Goal: Transaction & Acquisition: Download file/media

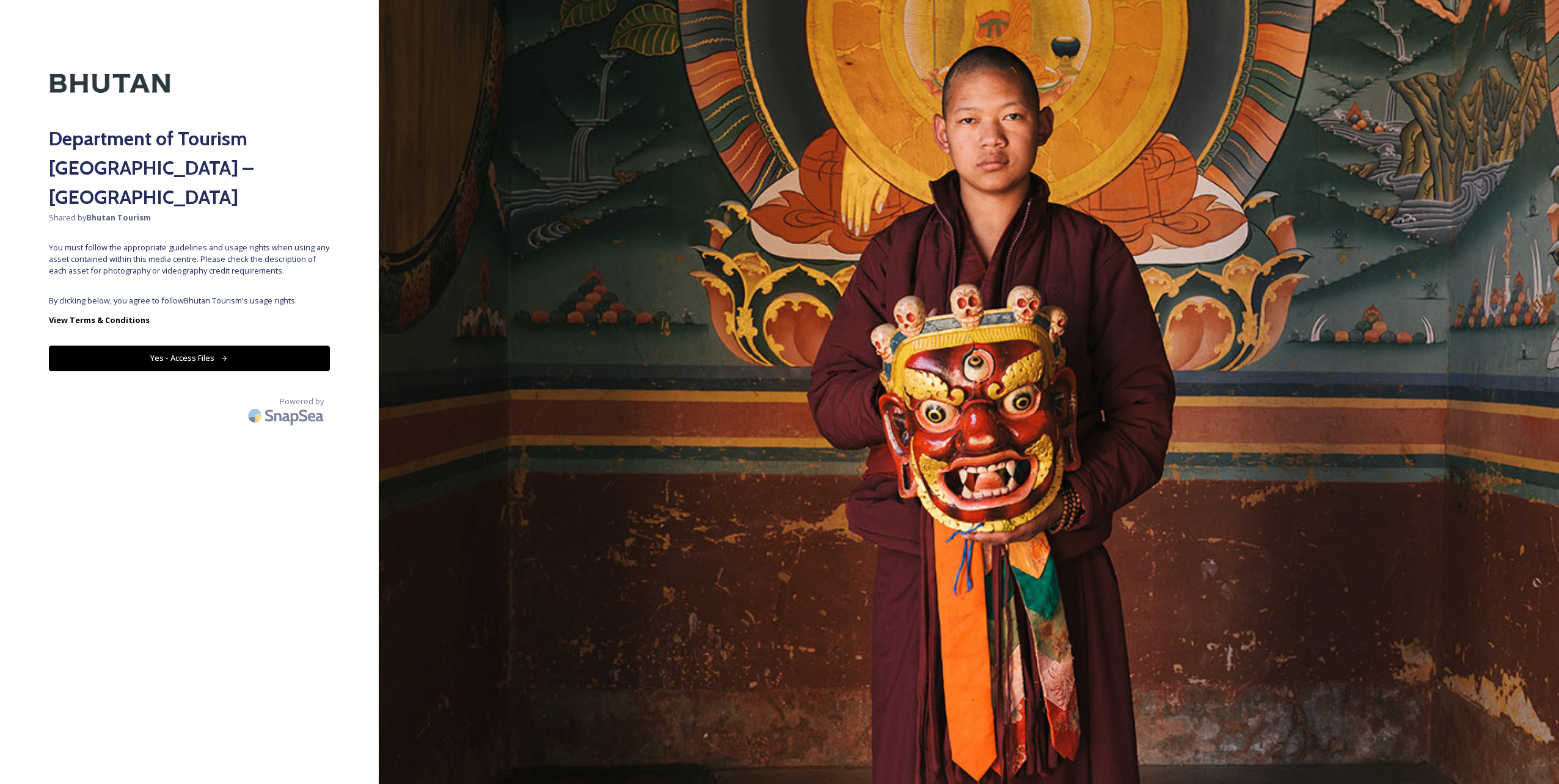
click at [166, 346] on button "Yes - Access Files" at bounding box center [190, 358] width 281 height 25
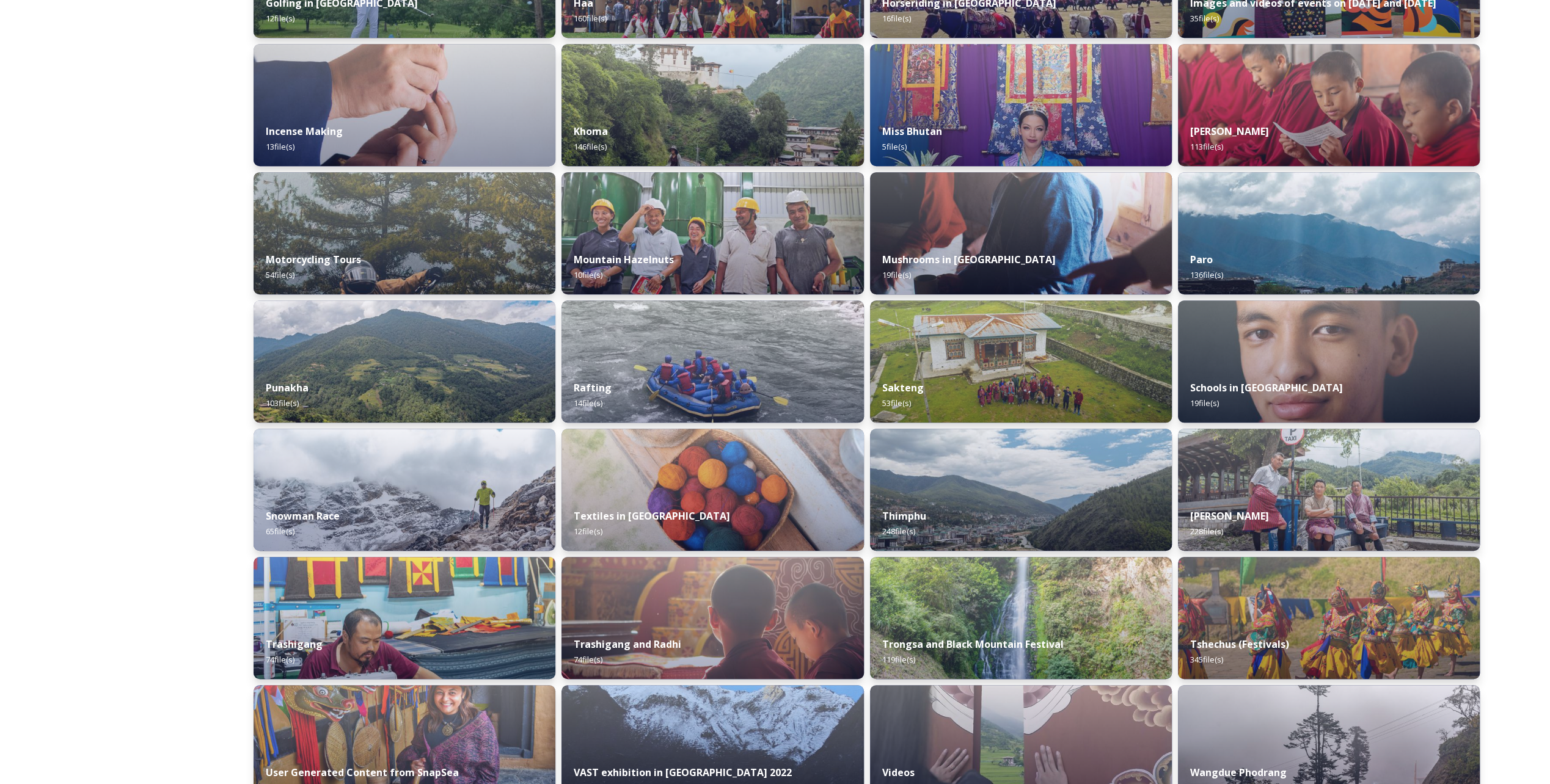
scroll to position [672, 0]
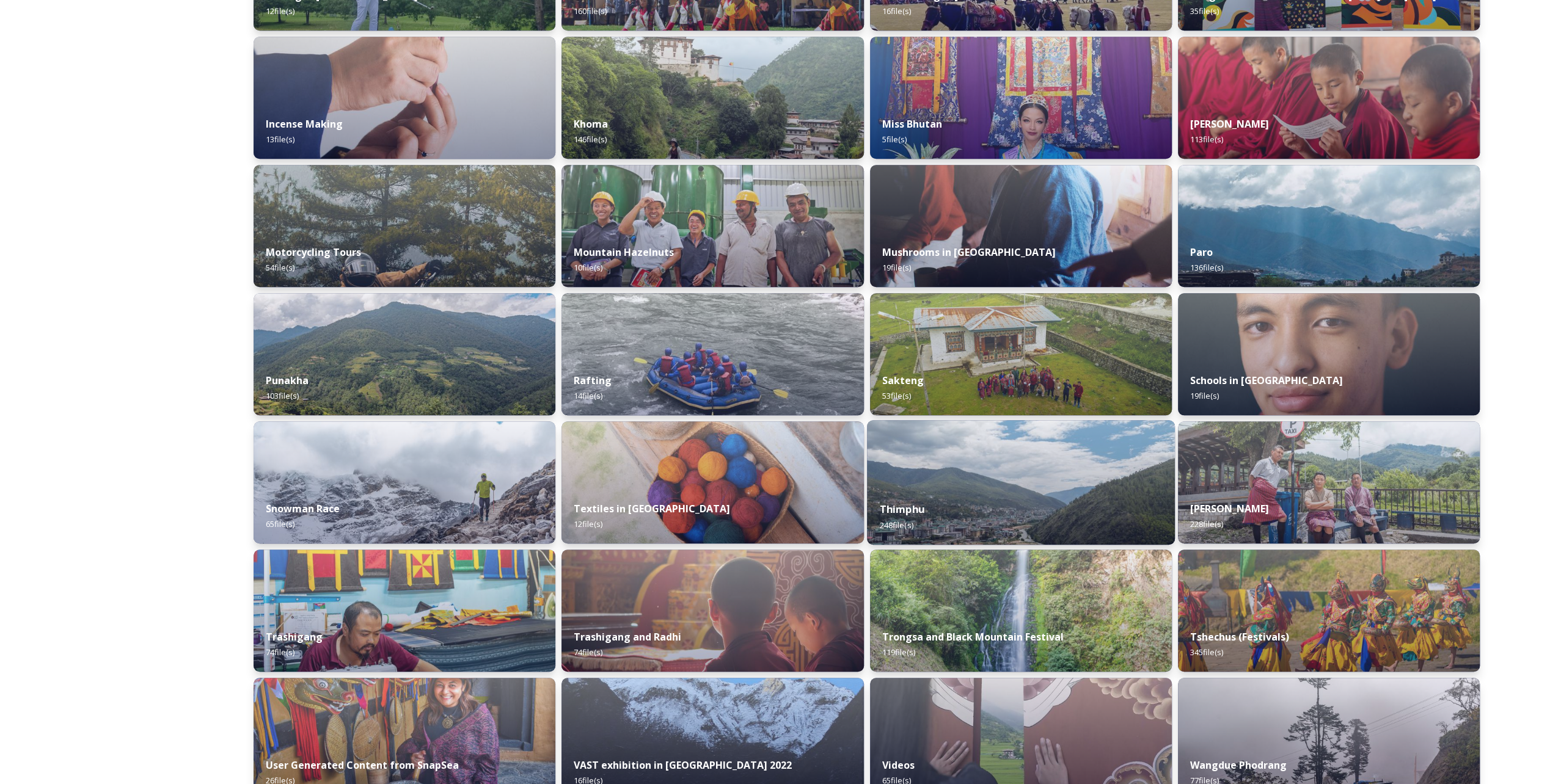
click at [959, 504] on div "Thimphu 248 file(s)" at bounding box center [1021, 517] width 308 height 55
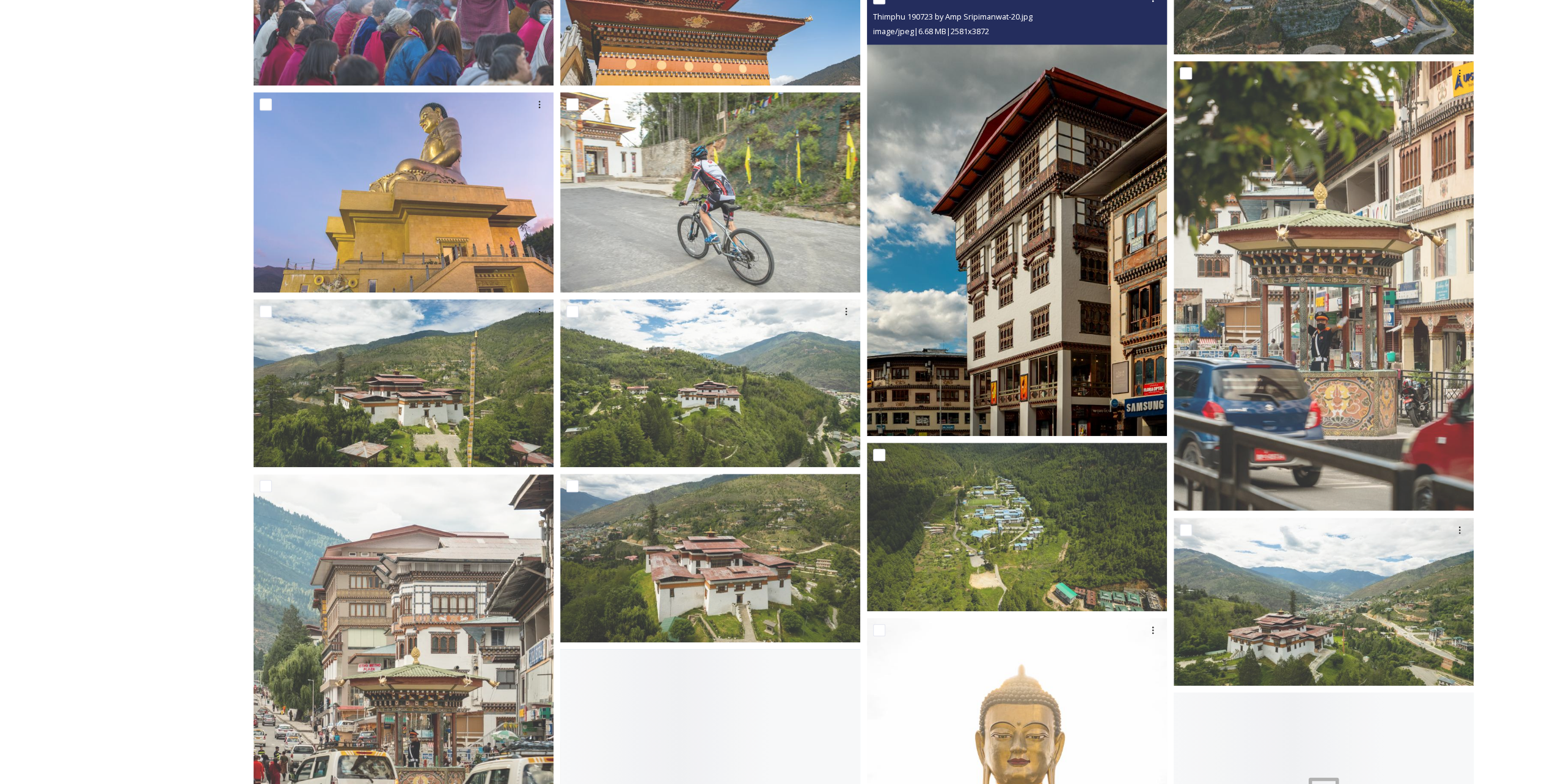
scroll to position [1039, 0]
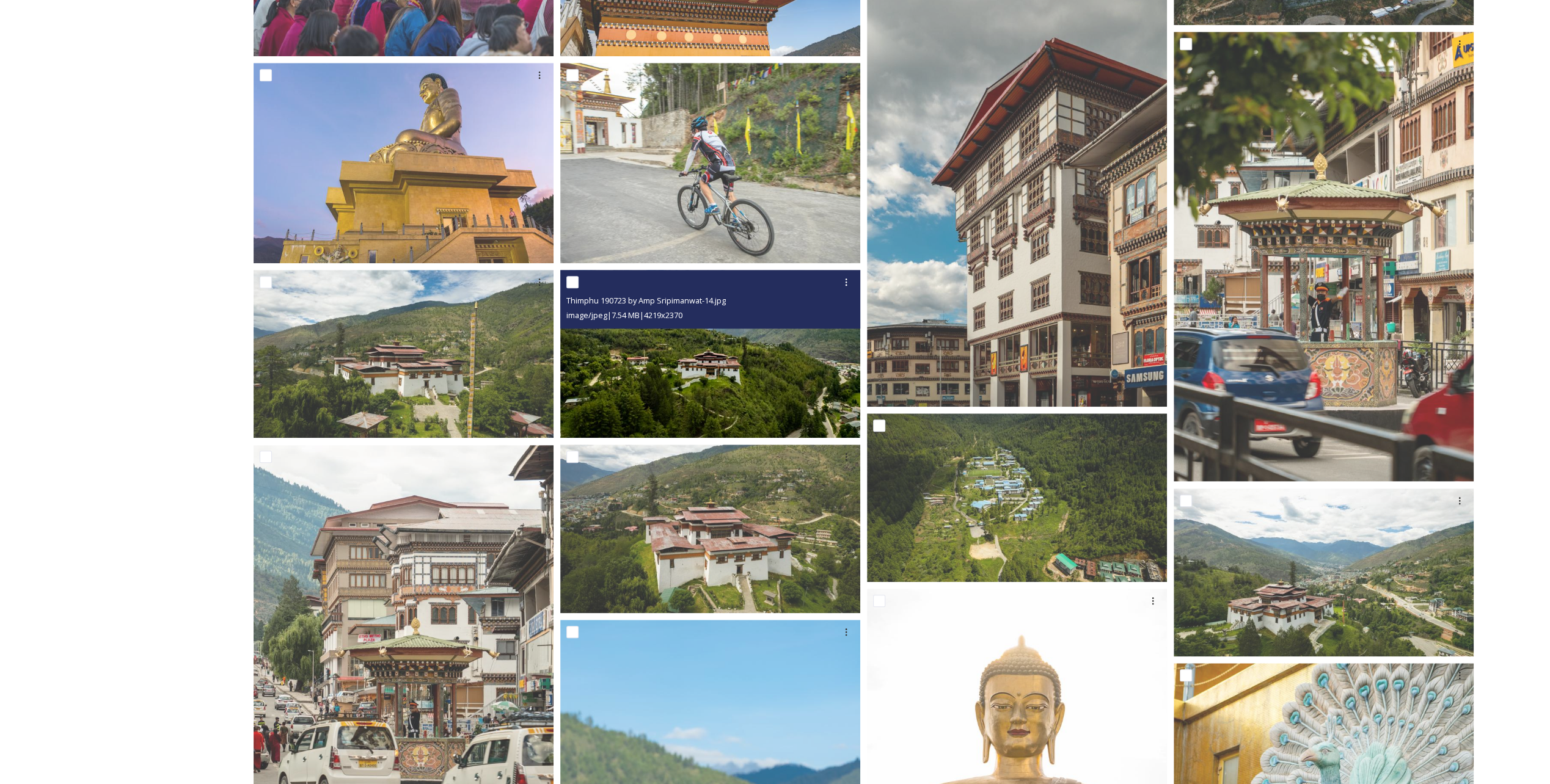
click at [707, 369] on img at bounding box center [710, 354] width 300 height 169
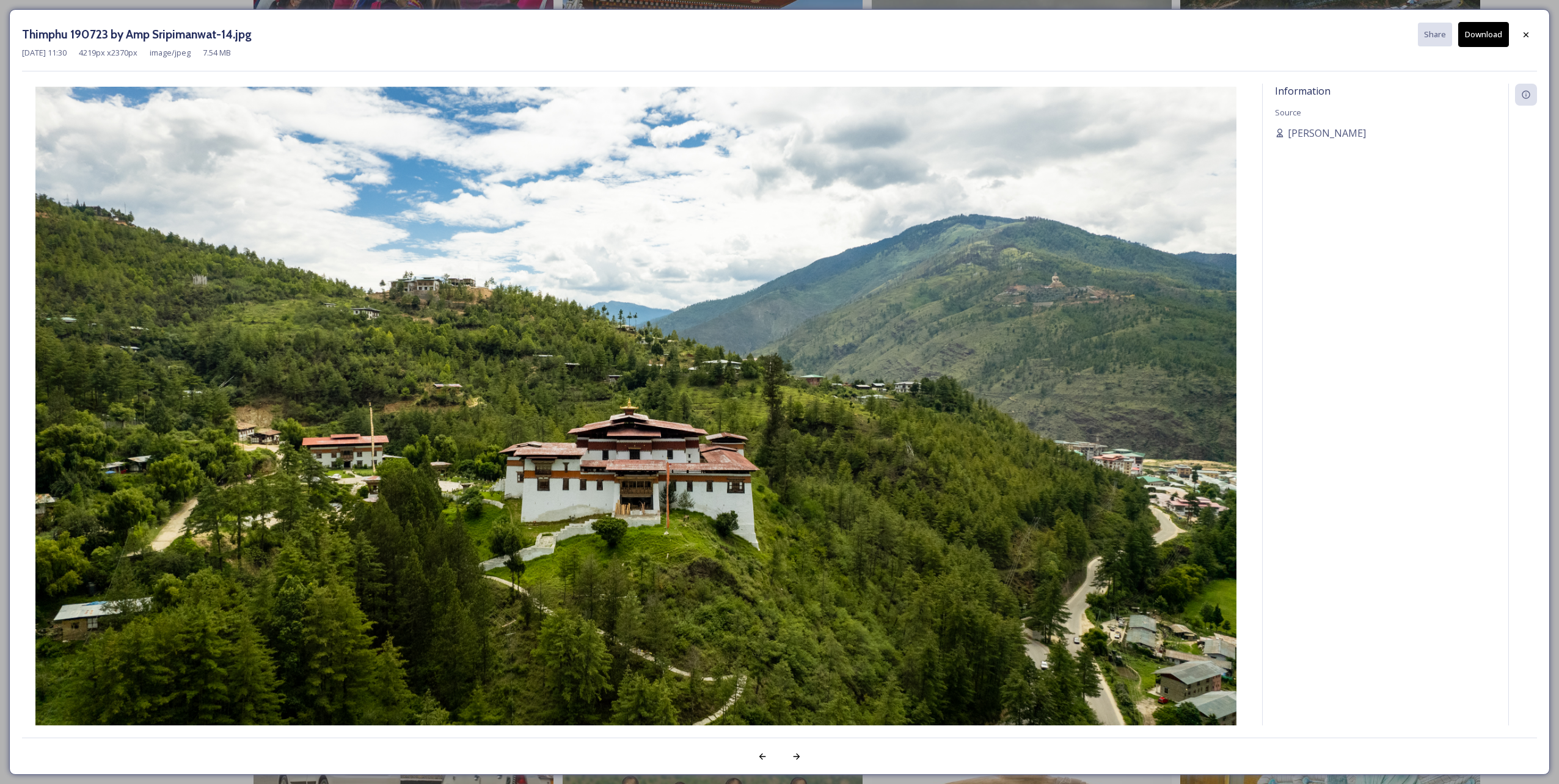
click at [1305, 85] on span "Information" at bounding box center [1302, 90] width 55 height 13
click at [1285, 117] on span "Source" at bounding box center [1288, 112] width 26 height 11
drag, startPoint x: 1521, startPoint y: 27, endPoint x: 1245, endPoint y: 97, distance: 284.7
click at [1521, 28] on div at bounding box center [1526, 34] width 22 height 22
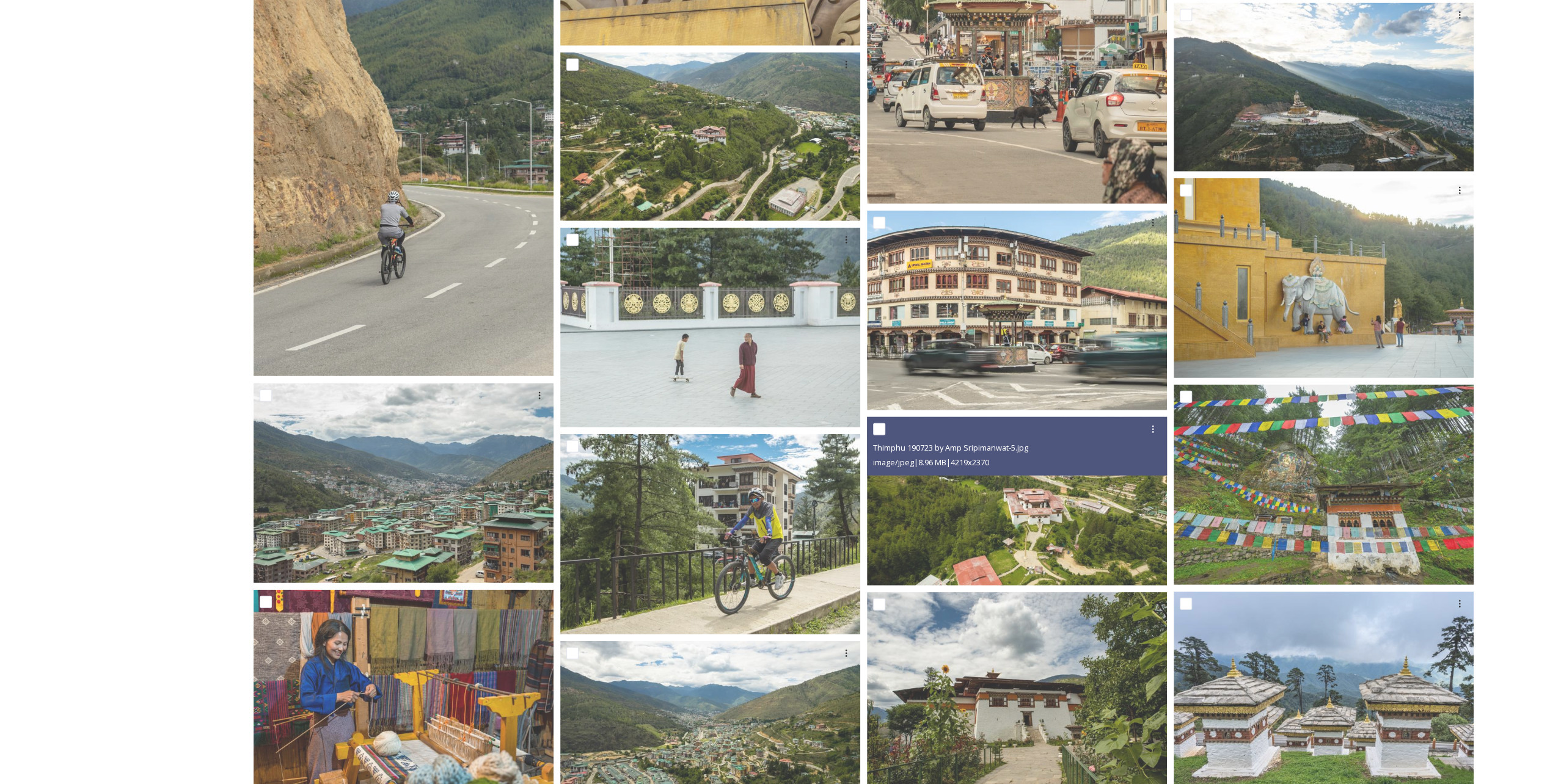
scroll to position [7696, 0]
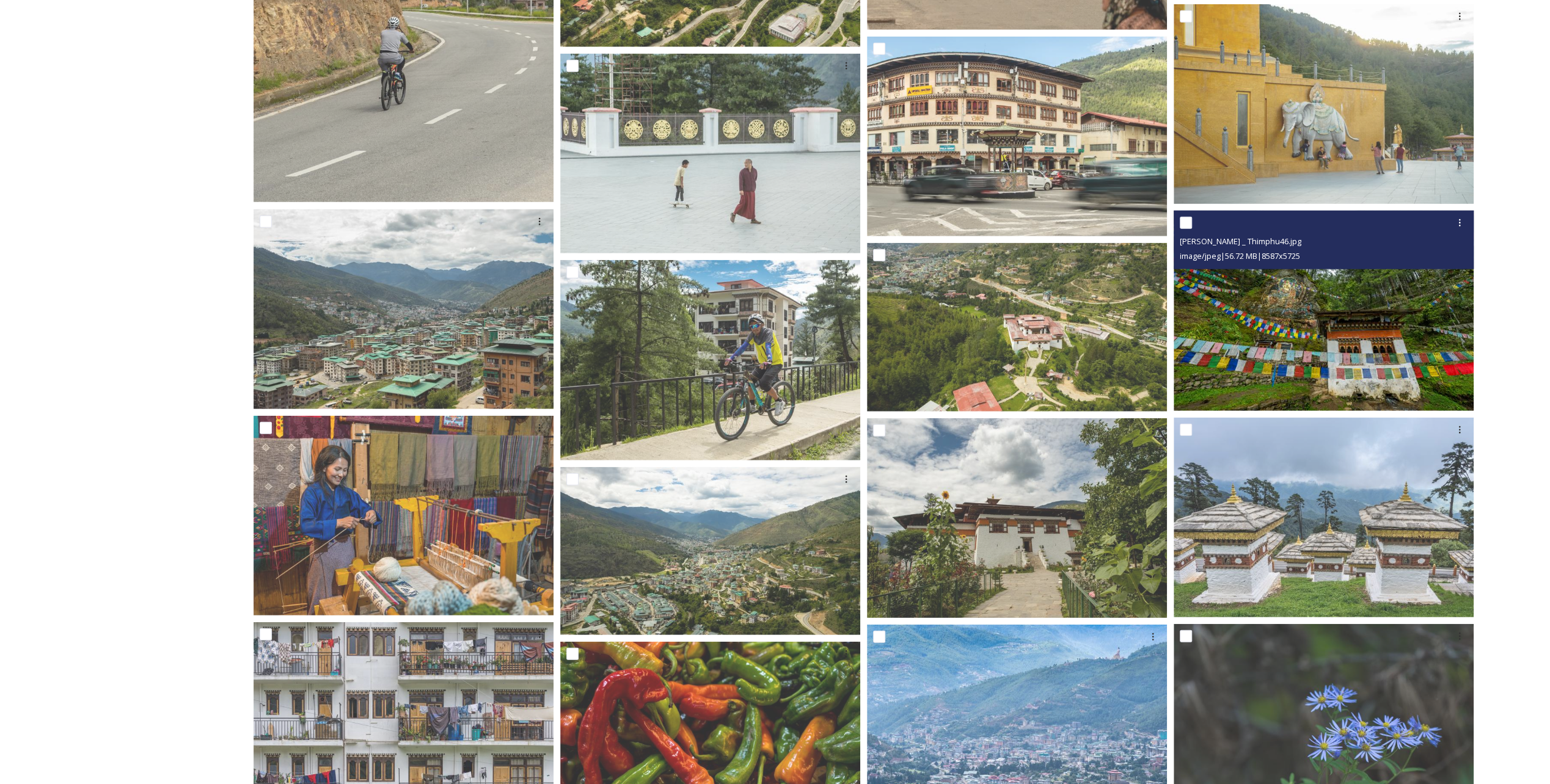
click at [1273, 304] on img at bounding box center [1323, 311] width 300 height 200
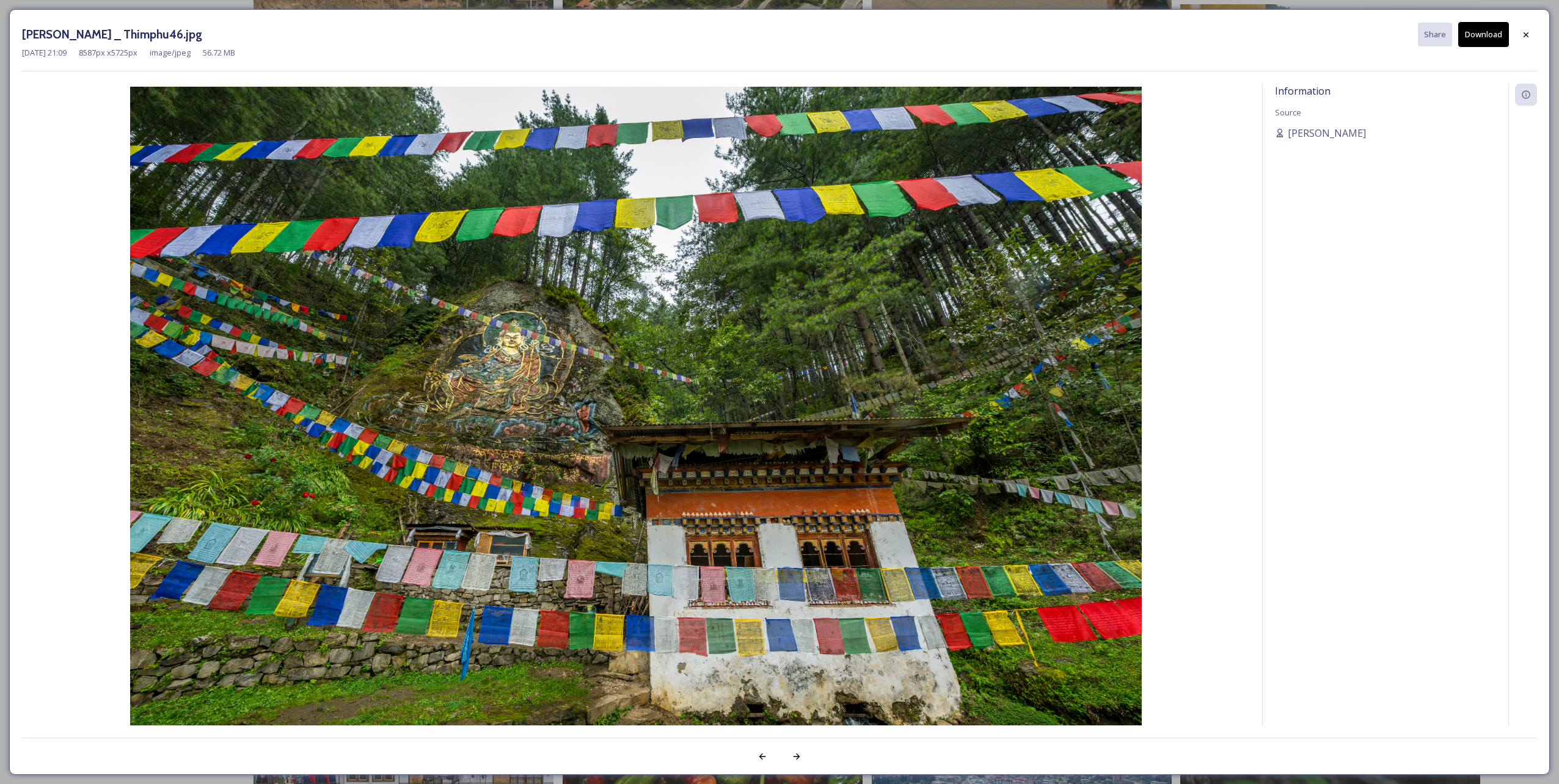
drag, startPoint x: 1528, startPoint y: 41, endPoint x: 1513, endPoint y: 58, distance: 22.7
click at [1528, 41] on div at bounding box center [1526, 34] width 22 height 22
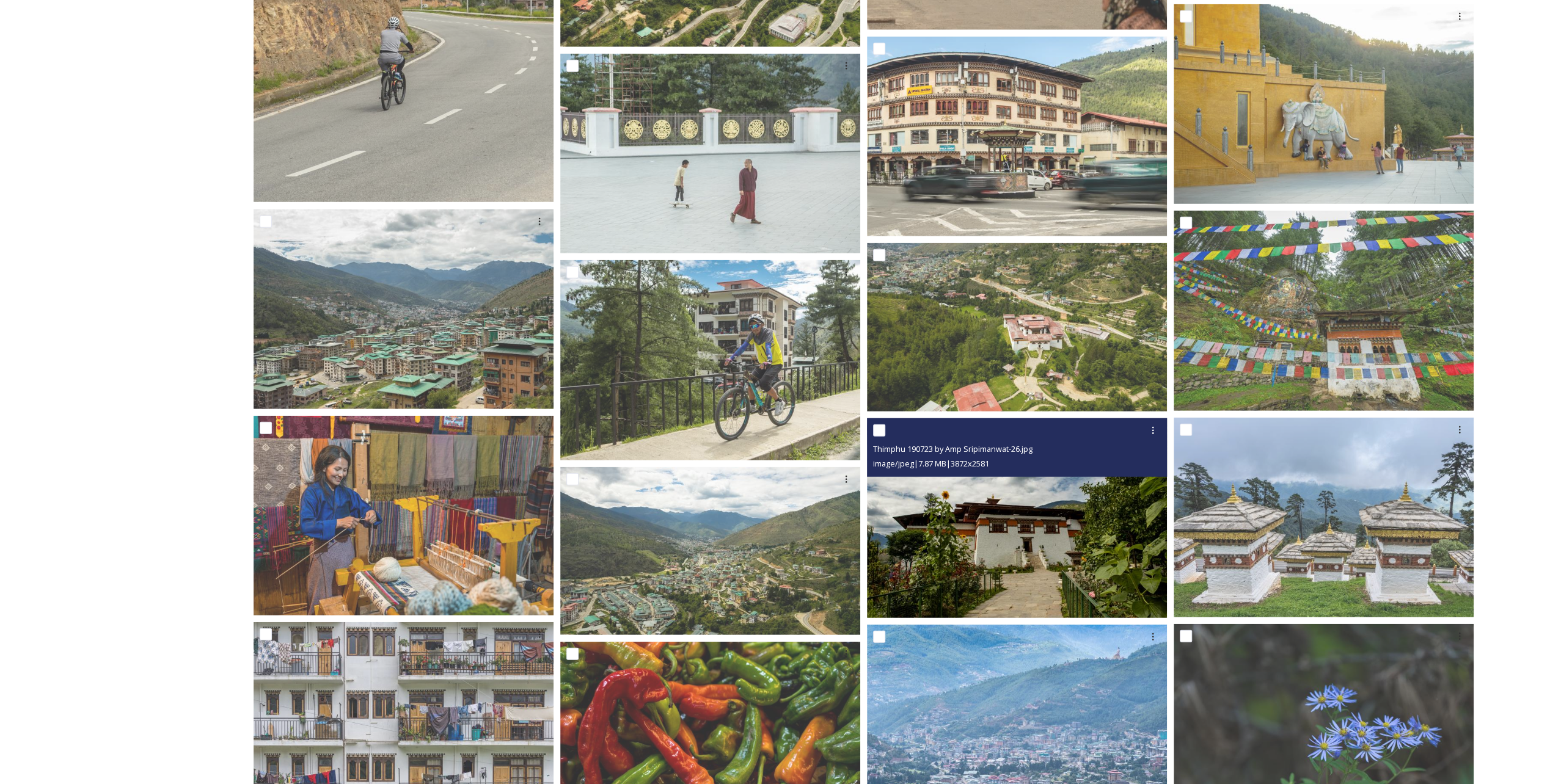
click at [994, 547] on img at bounding box center [1017, 518] width 300 height 200
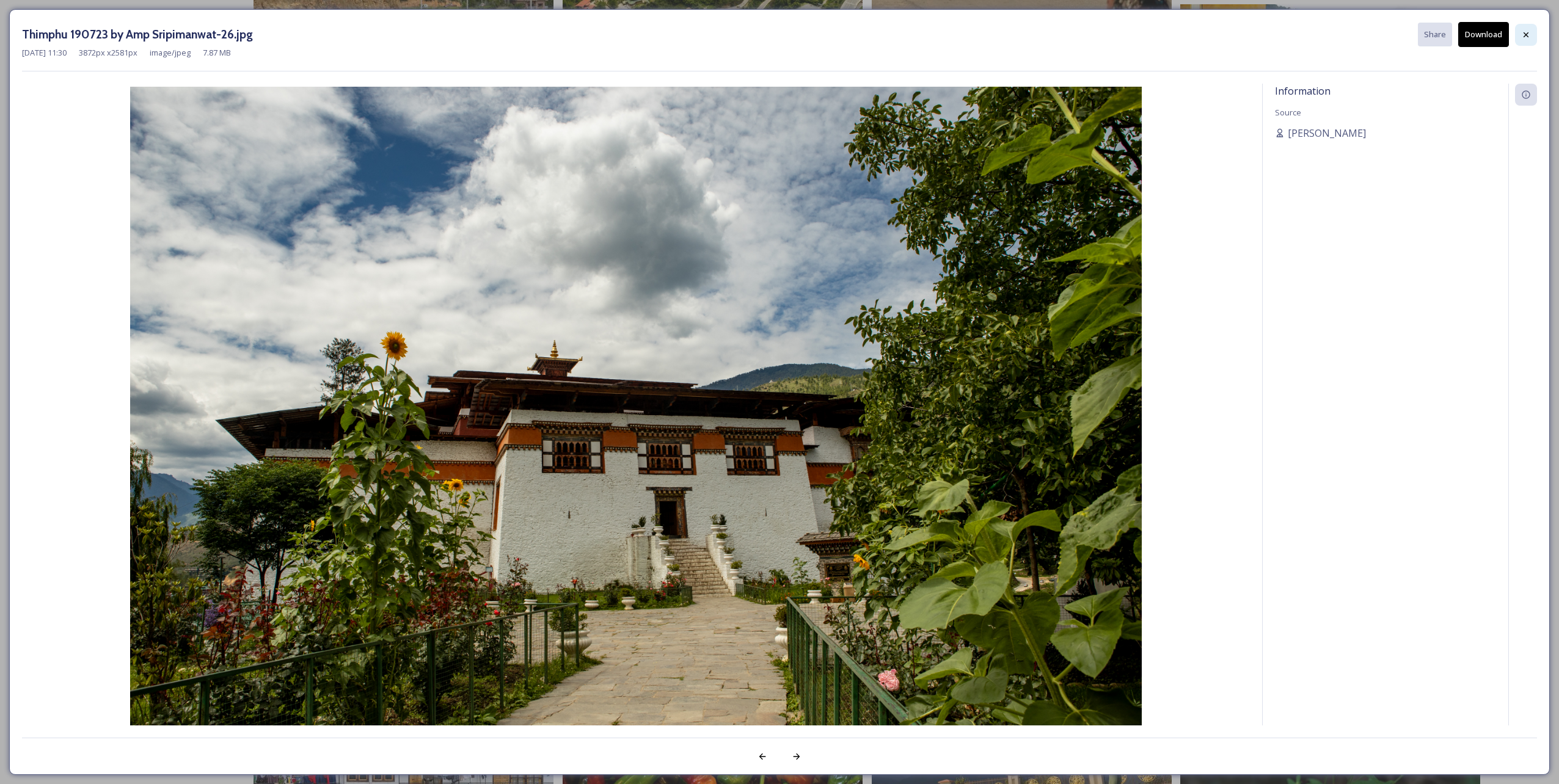
click at [1522, 32] on icon at bounding box center [1526, 34] width 10 height 10
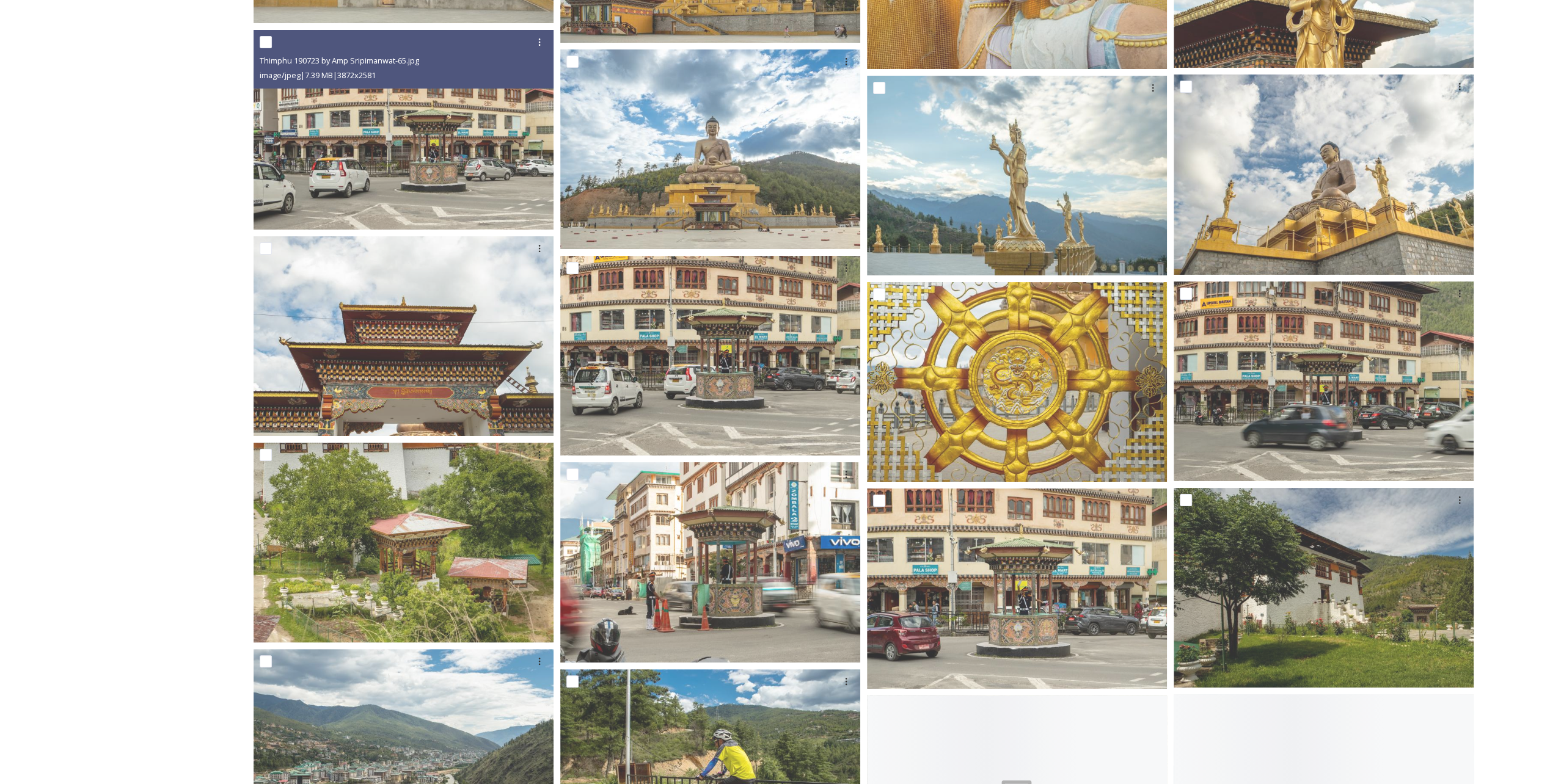
scroll to position [9467, 0]
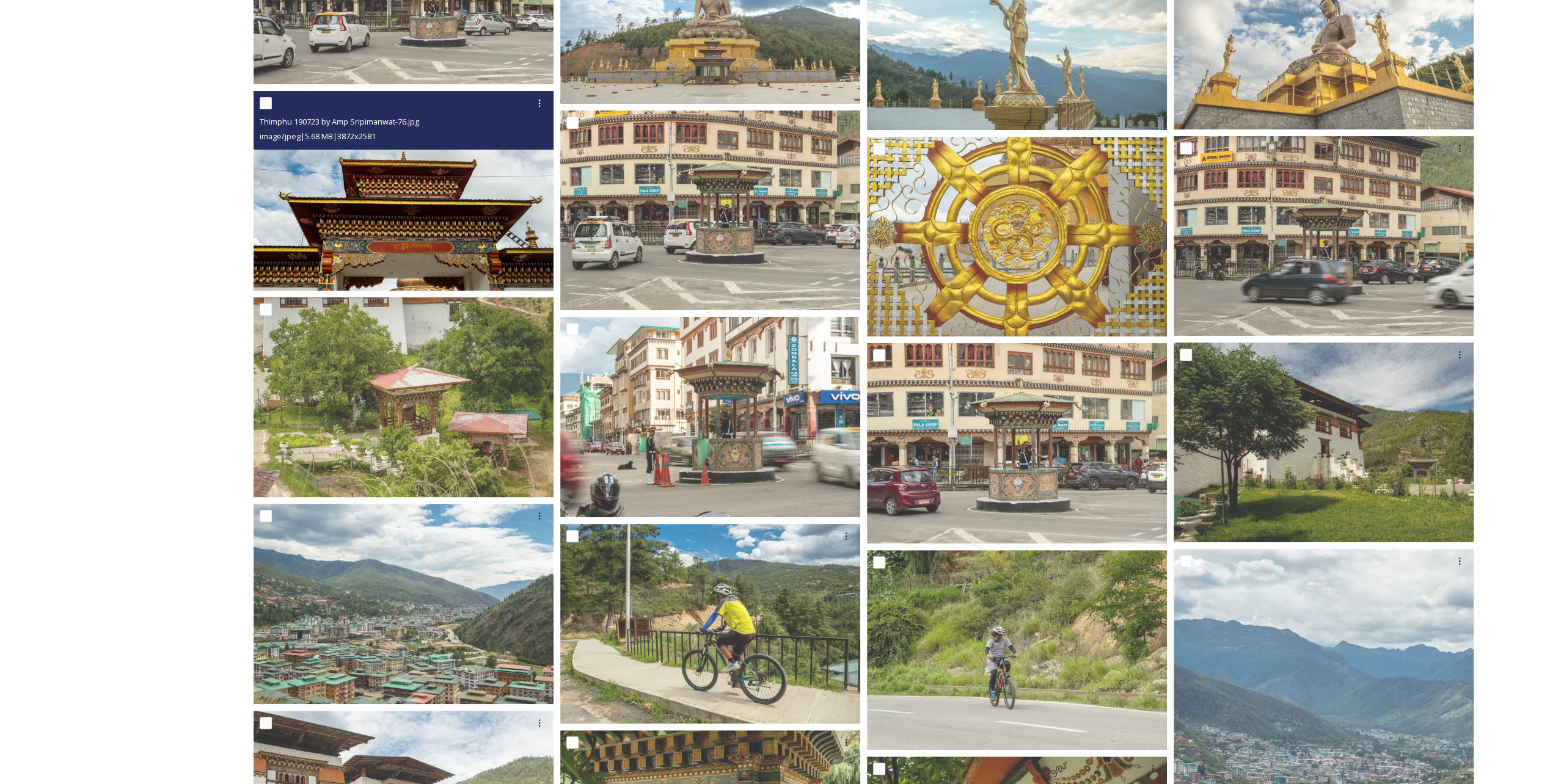
click at [398, 207] on img at bounding box center [403, 191] width 300 height 200
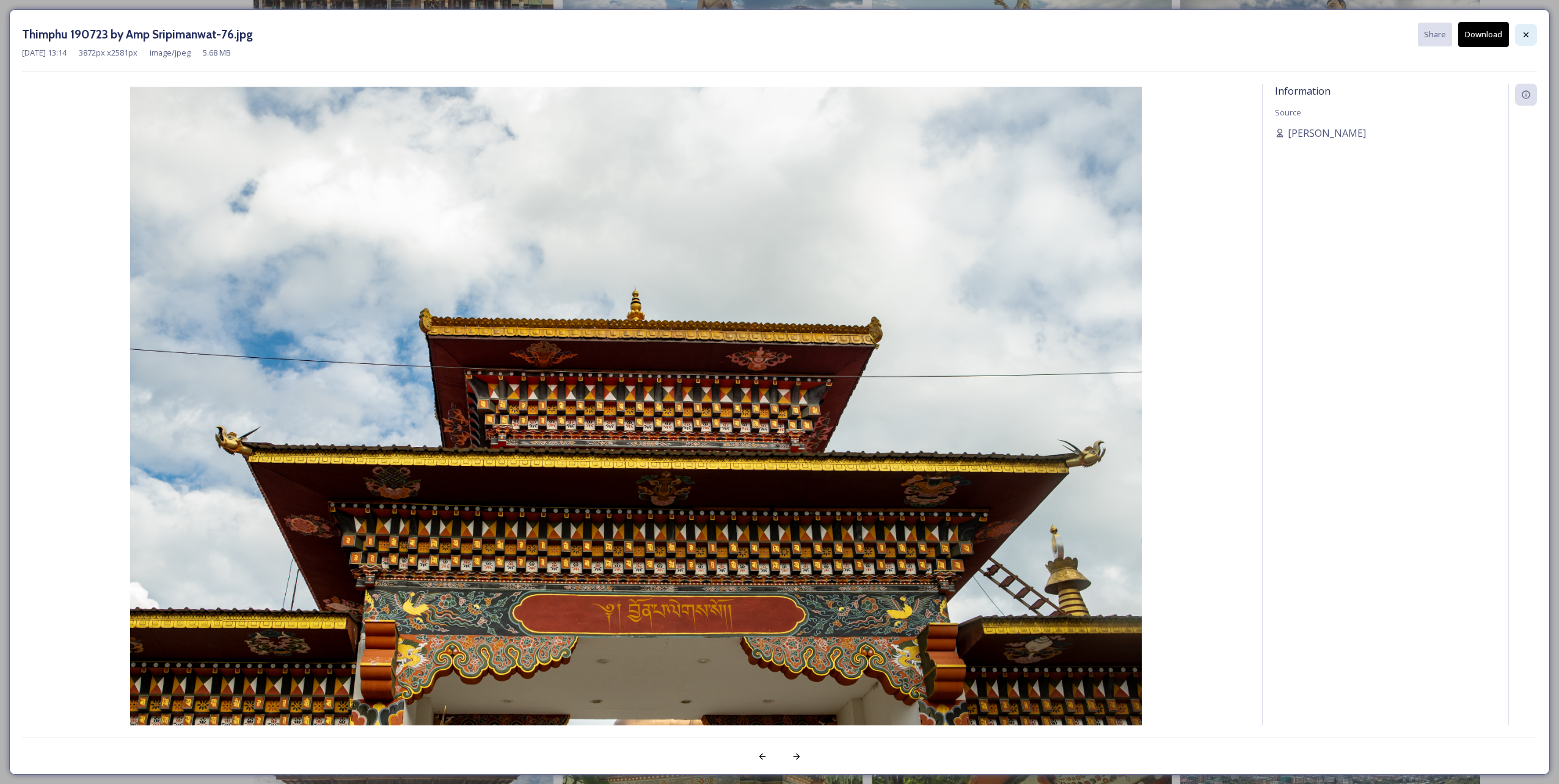
click at [1532, 43] on div at bounding box center [1526, 34] width 22 height 22
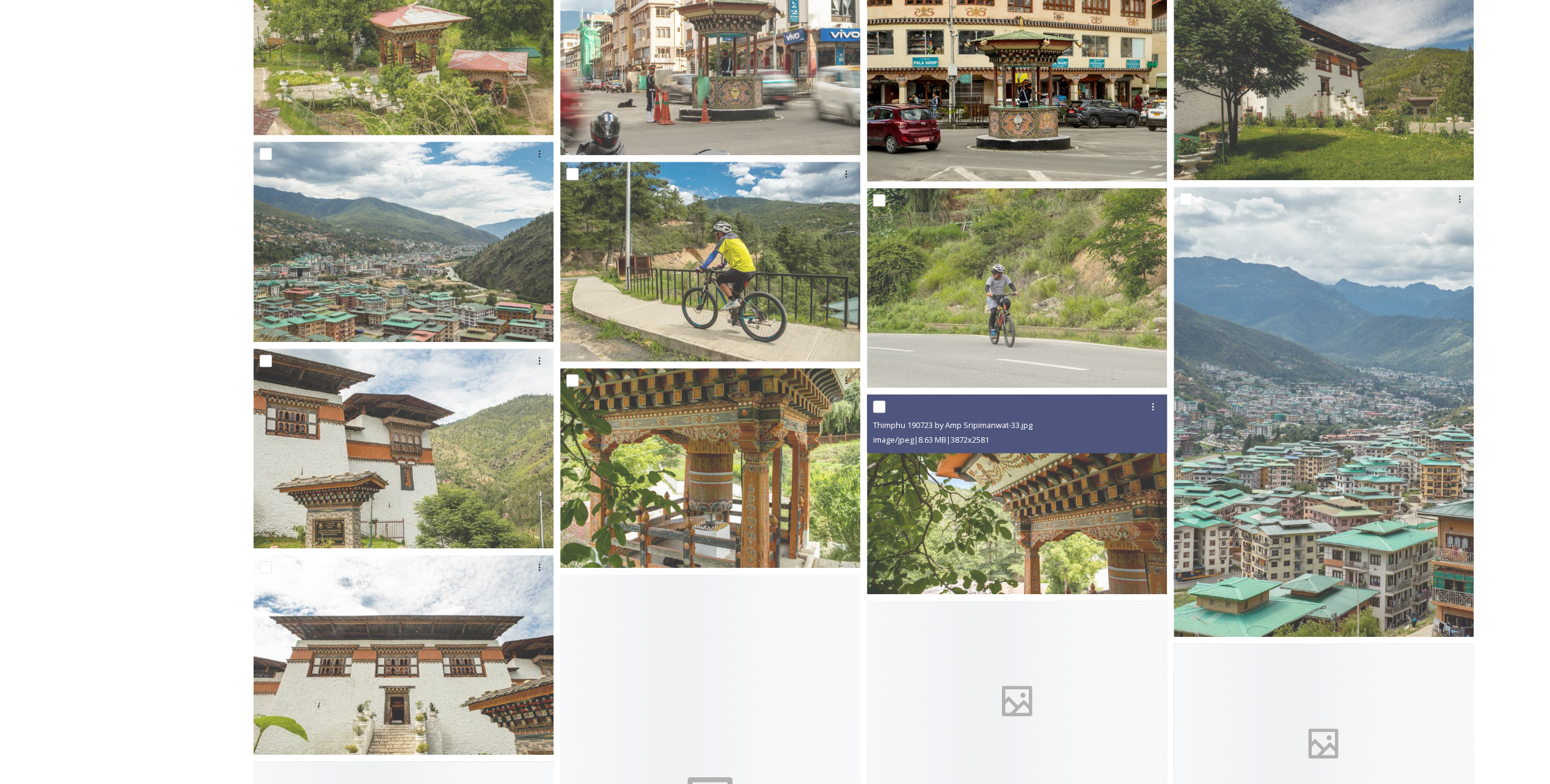
scroll to position [9834, 0]
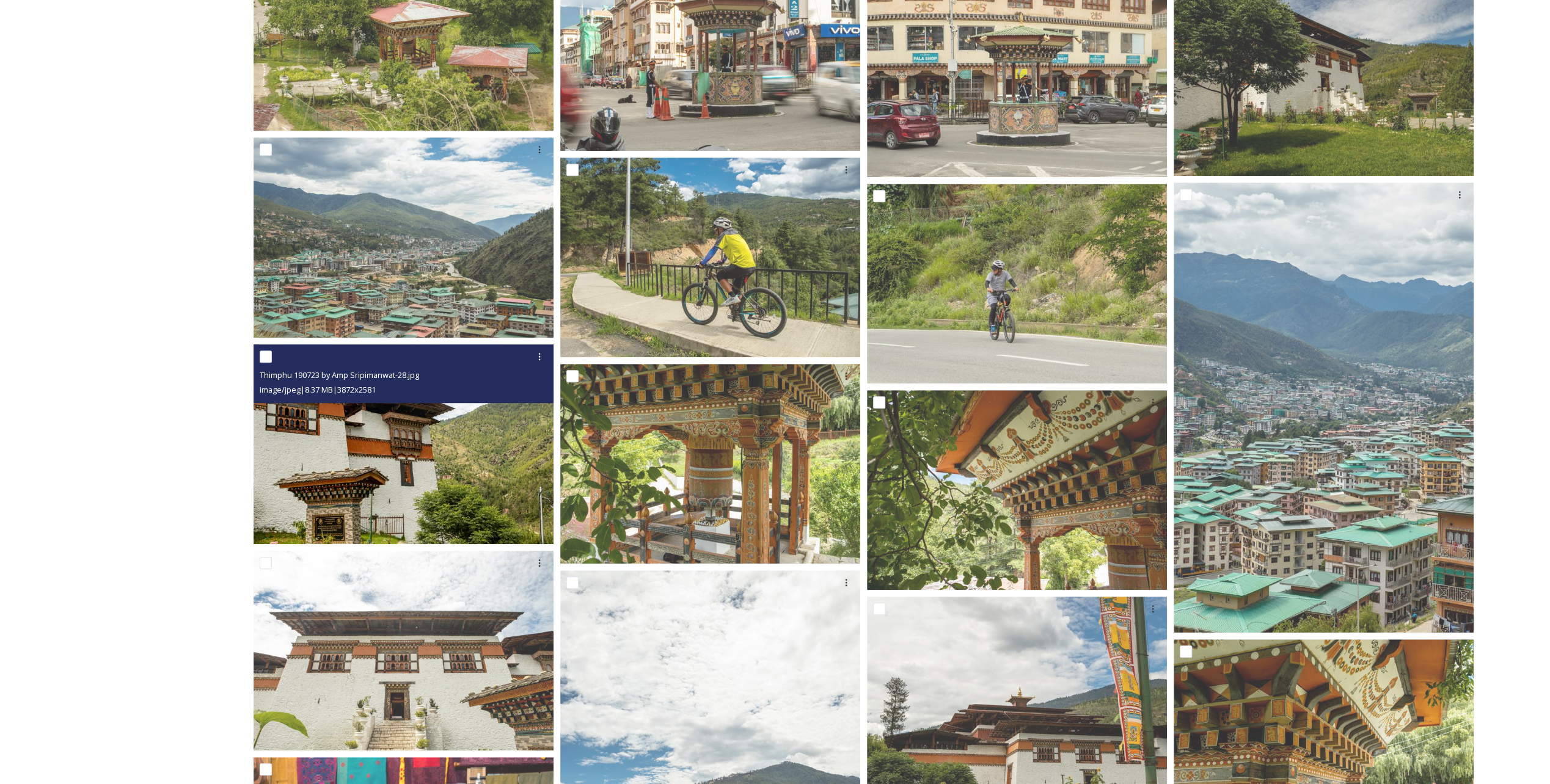
click at [398, 464] on img at bounding box center [403, 444] width 300 height 200
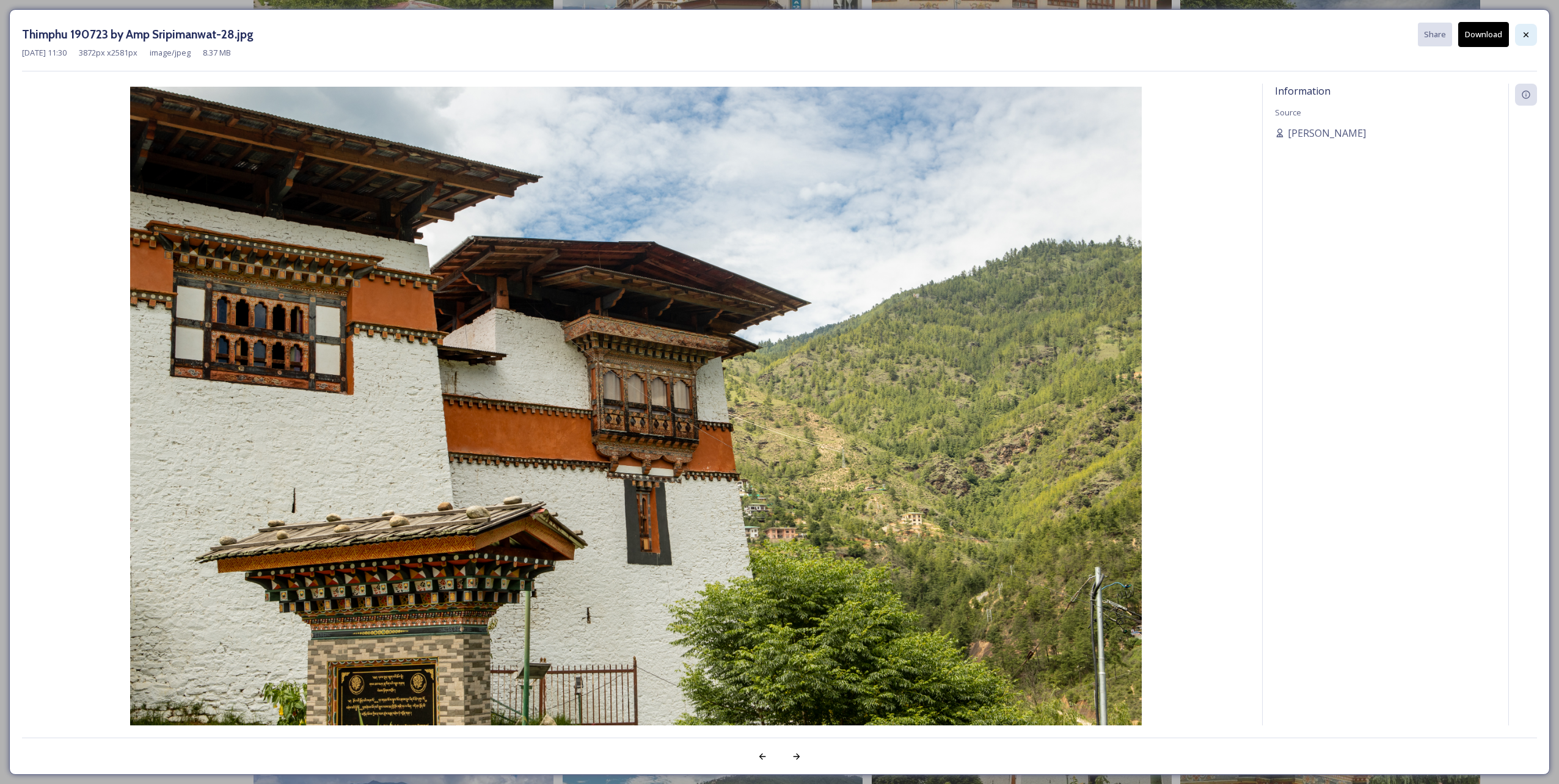
click at [1525, 37] on icon at bounding box center [1526, 34] width 10 height 10
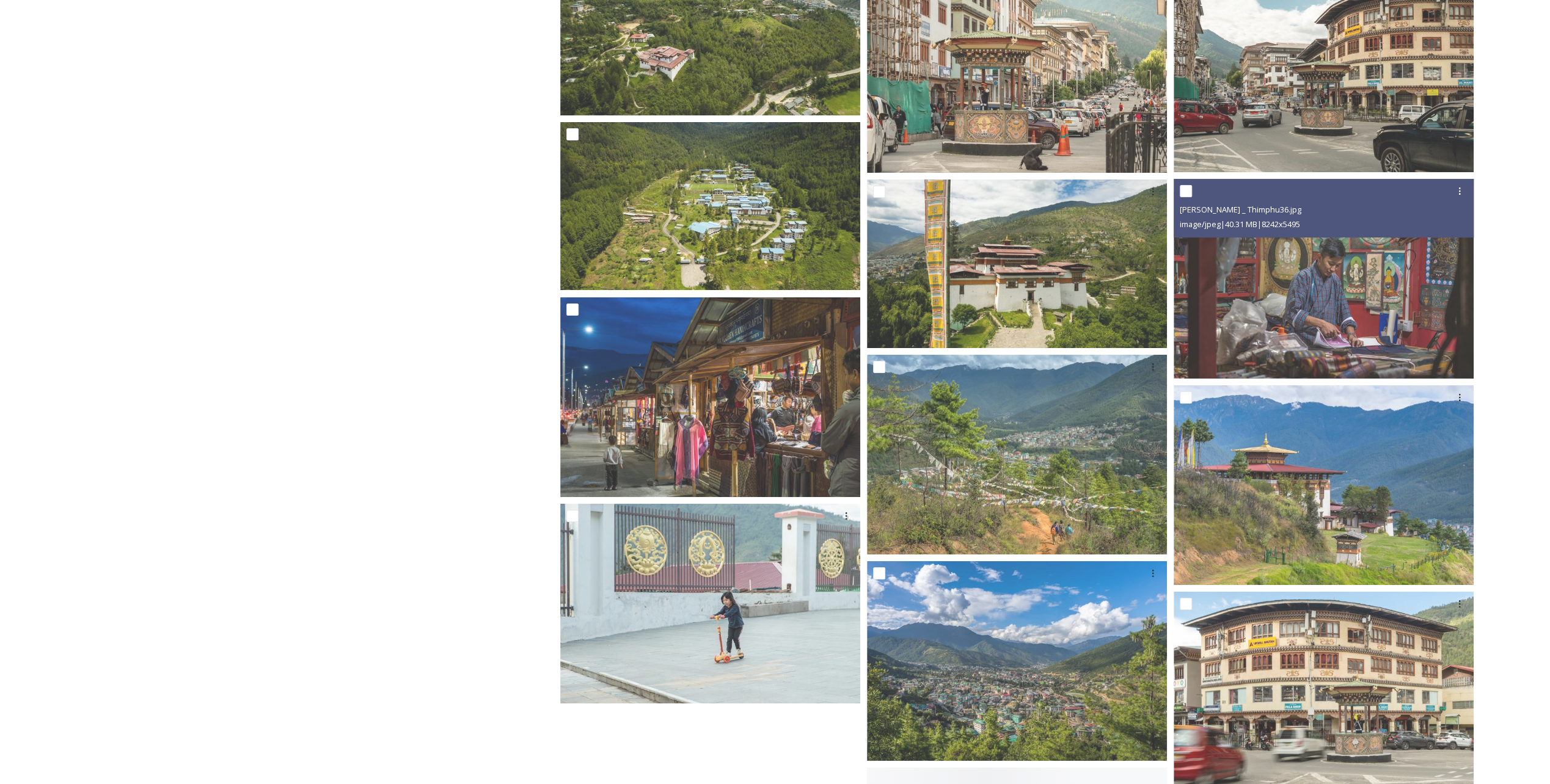
scroll to position [13803, 0]
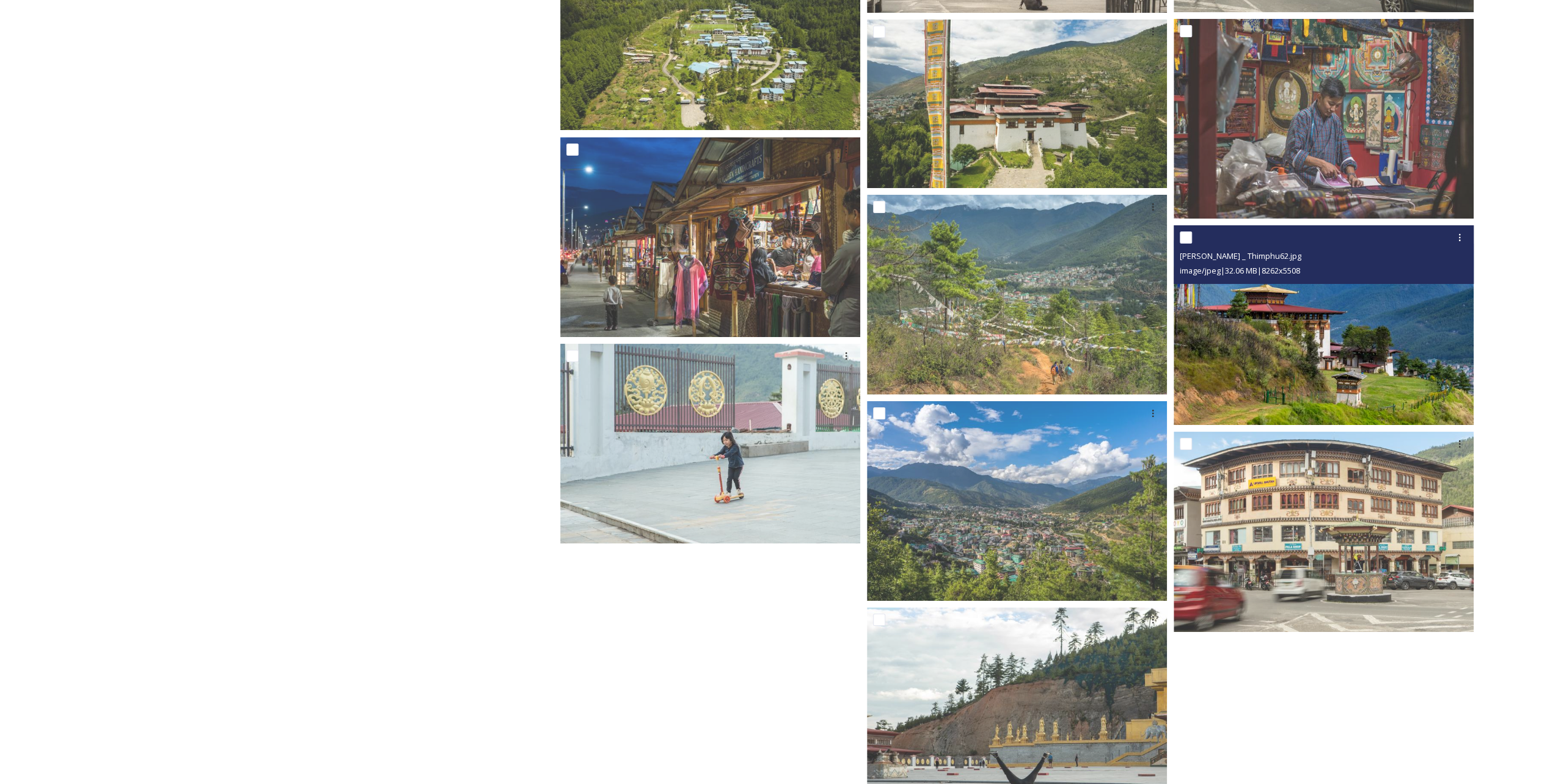
click at [1355, 374] on img at bounding box center [1323, 325] width 300 height 200
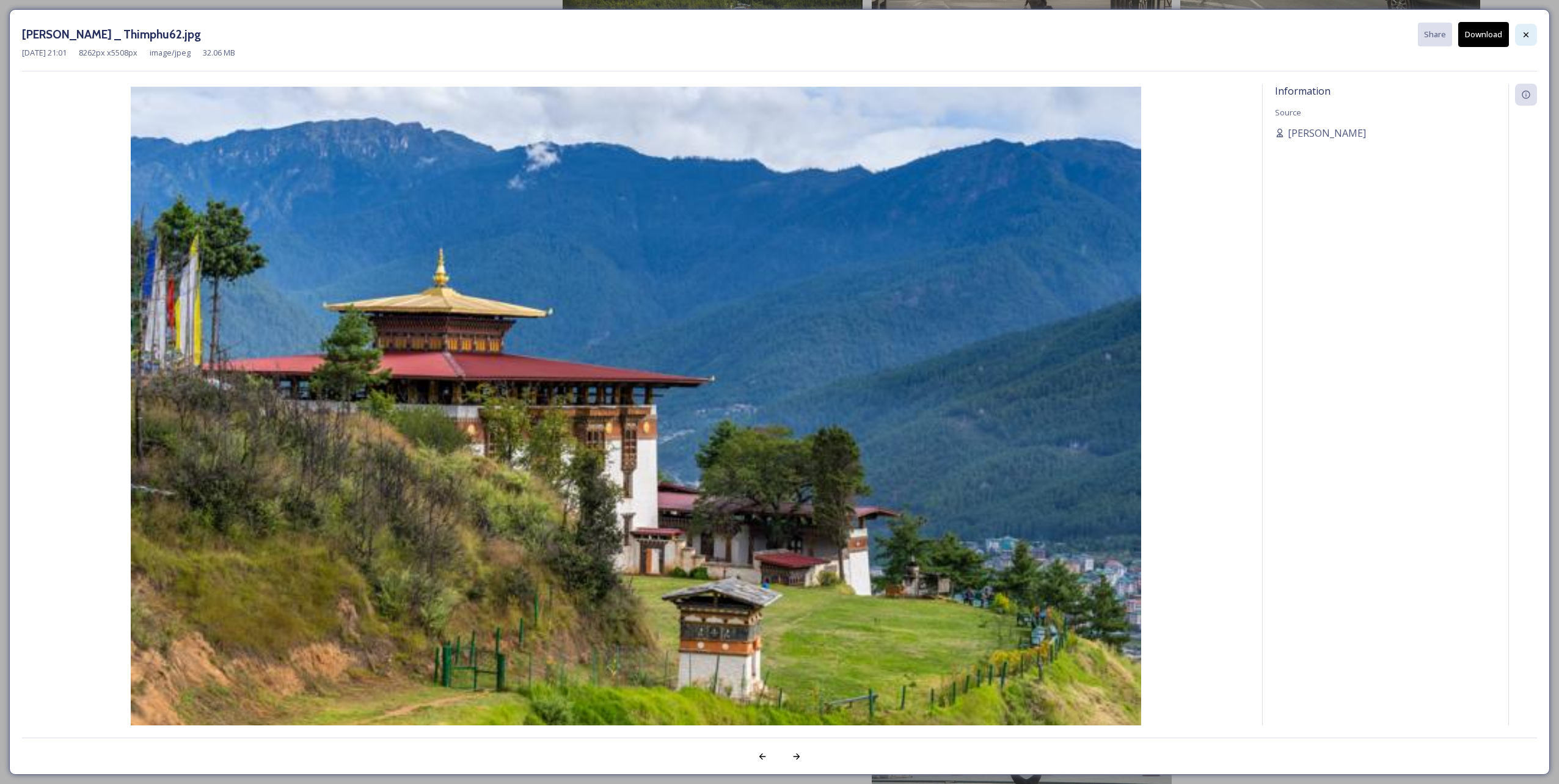
click at [1519, 36] on div at bounding box center [1526, 34] width 22 height 22
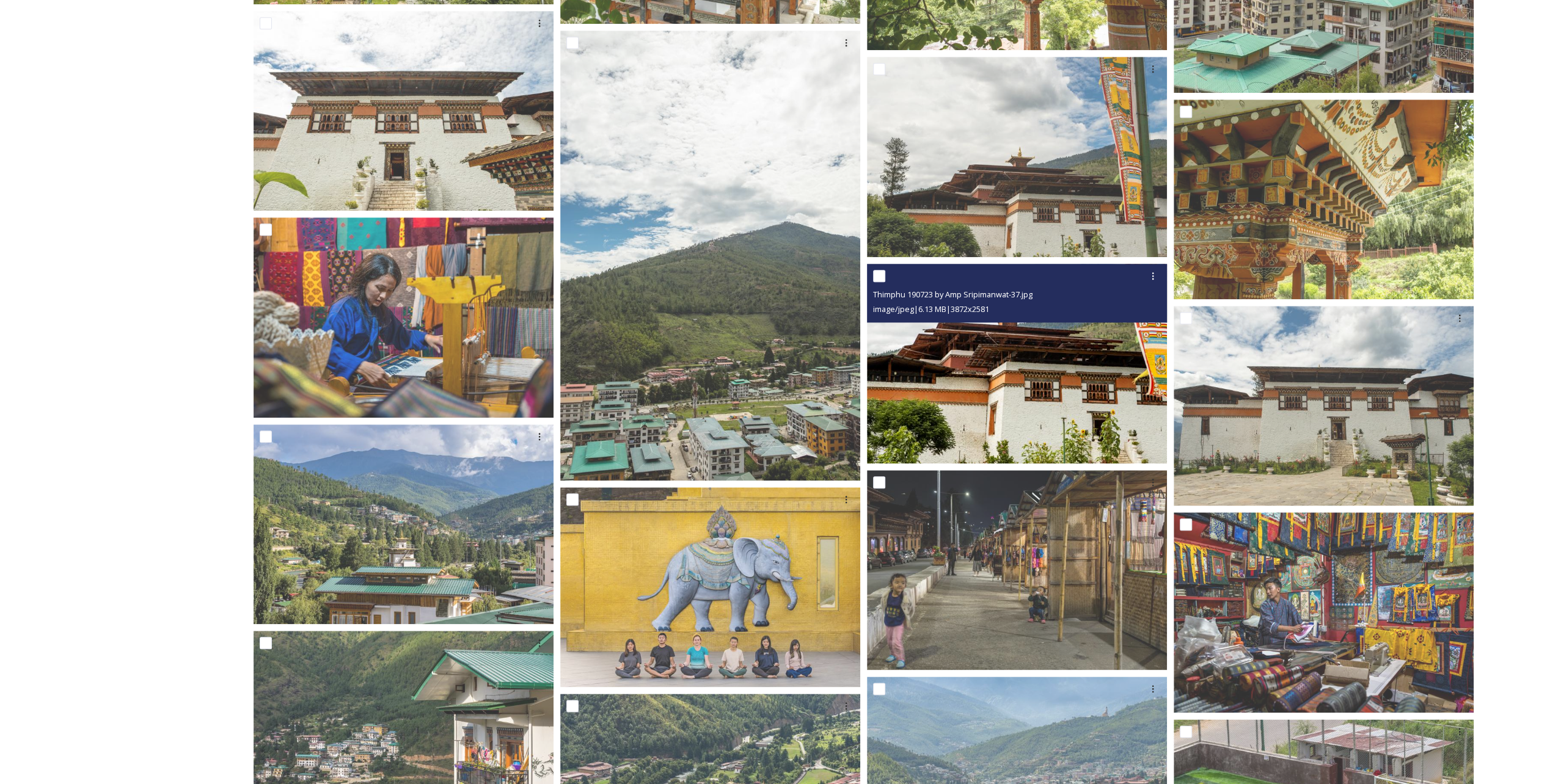
scroll to position [10372, 0]
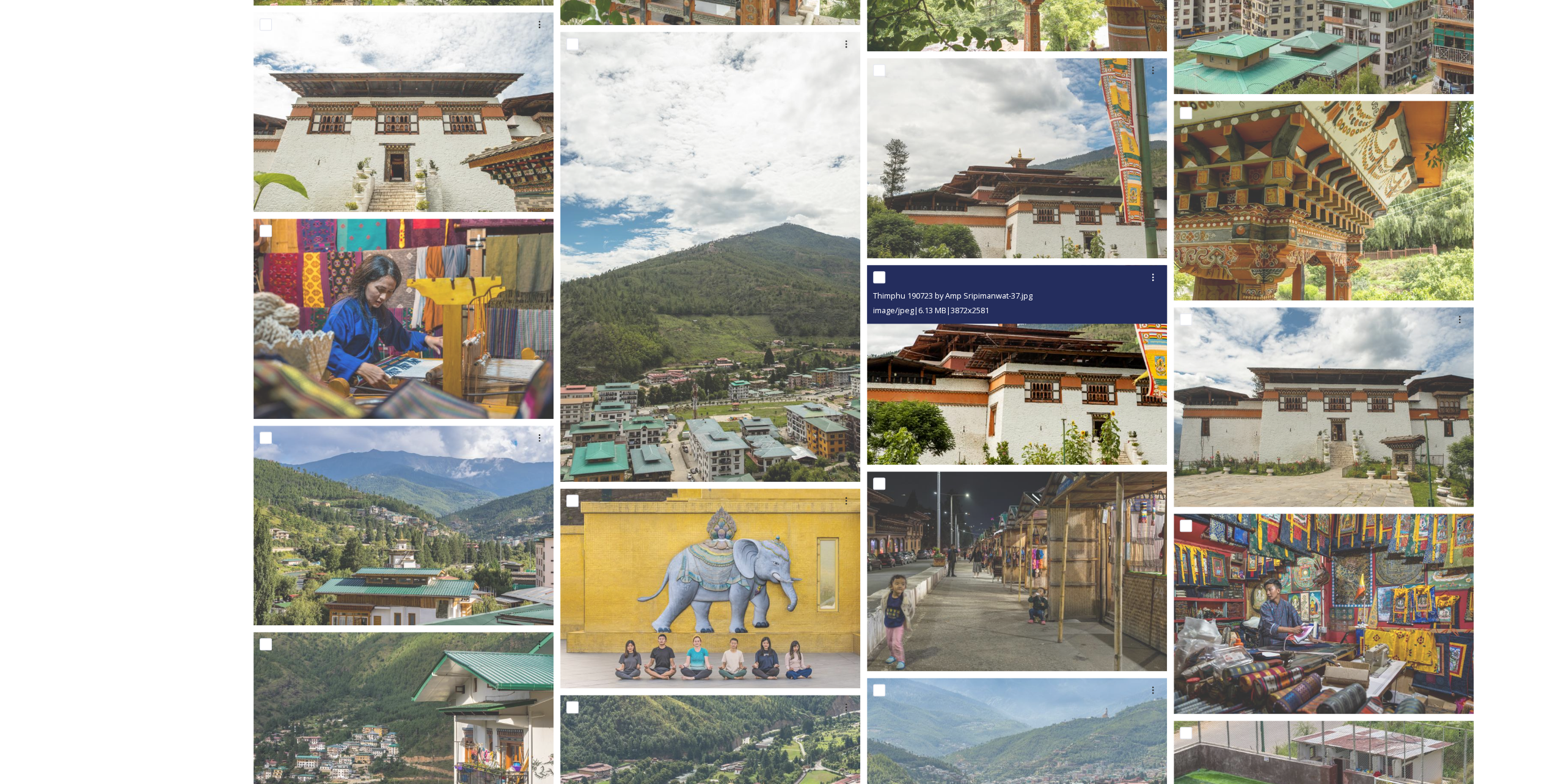
click at [957, 346] on img at bounding box center [1017, 365] width 300 height 200
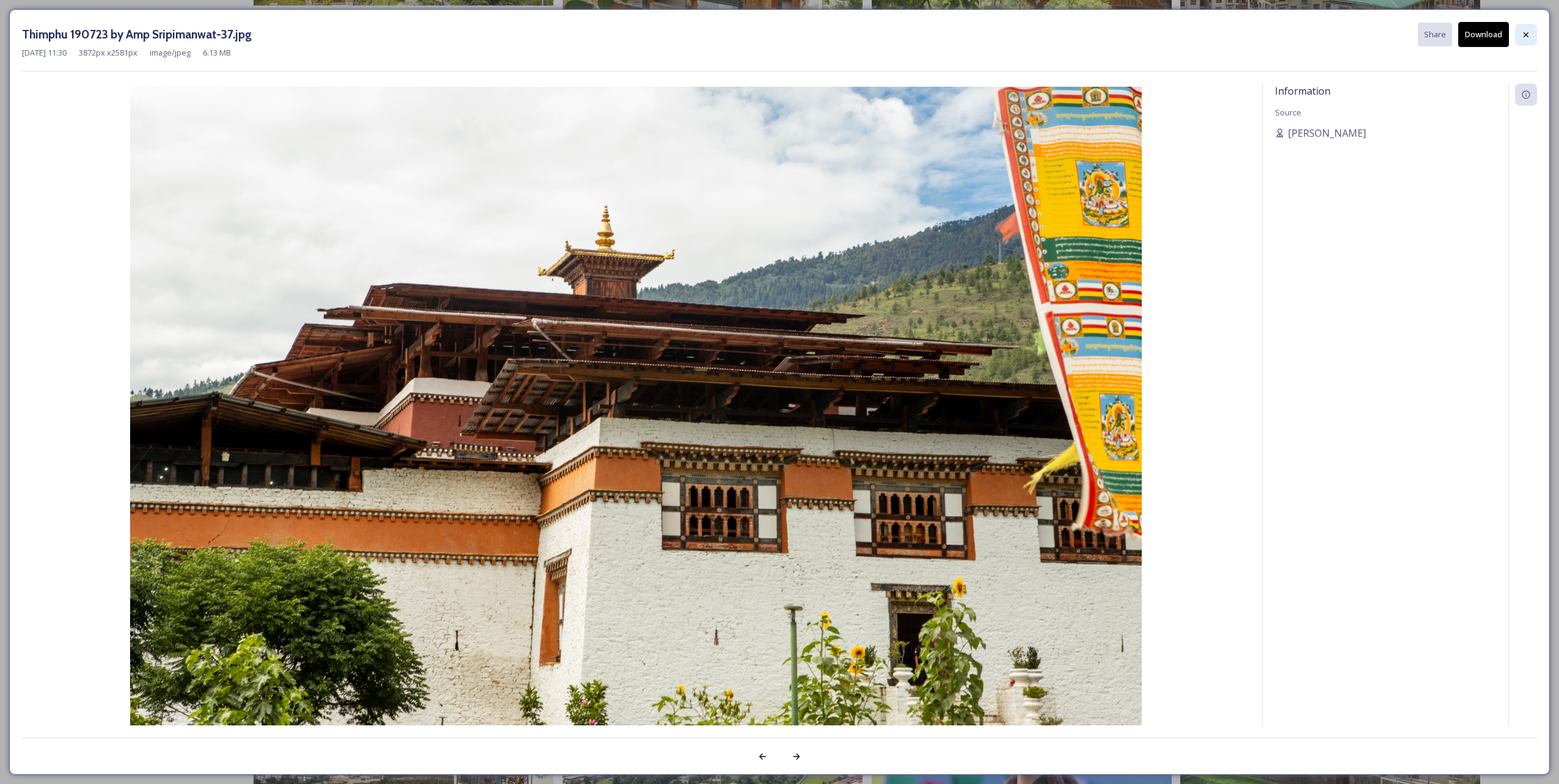
click at [1525, 31] on icon at bounding box center [1526, 34] width 10 height 10
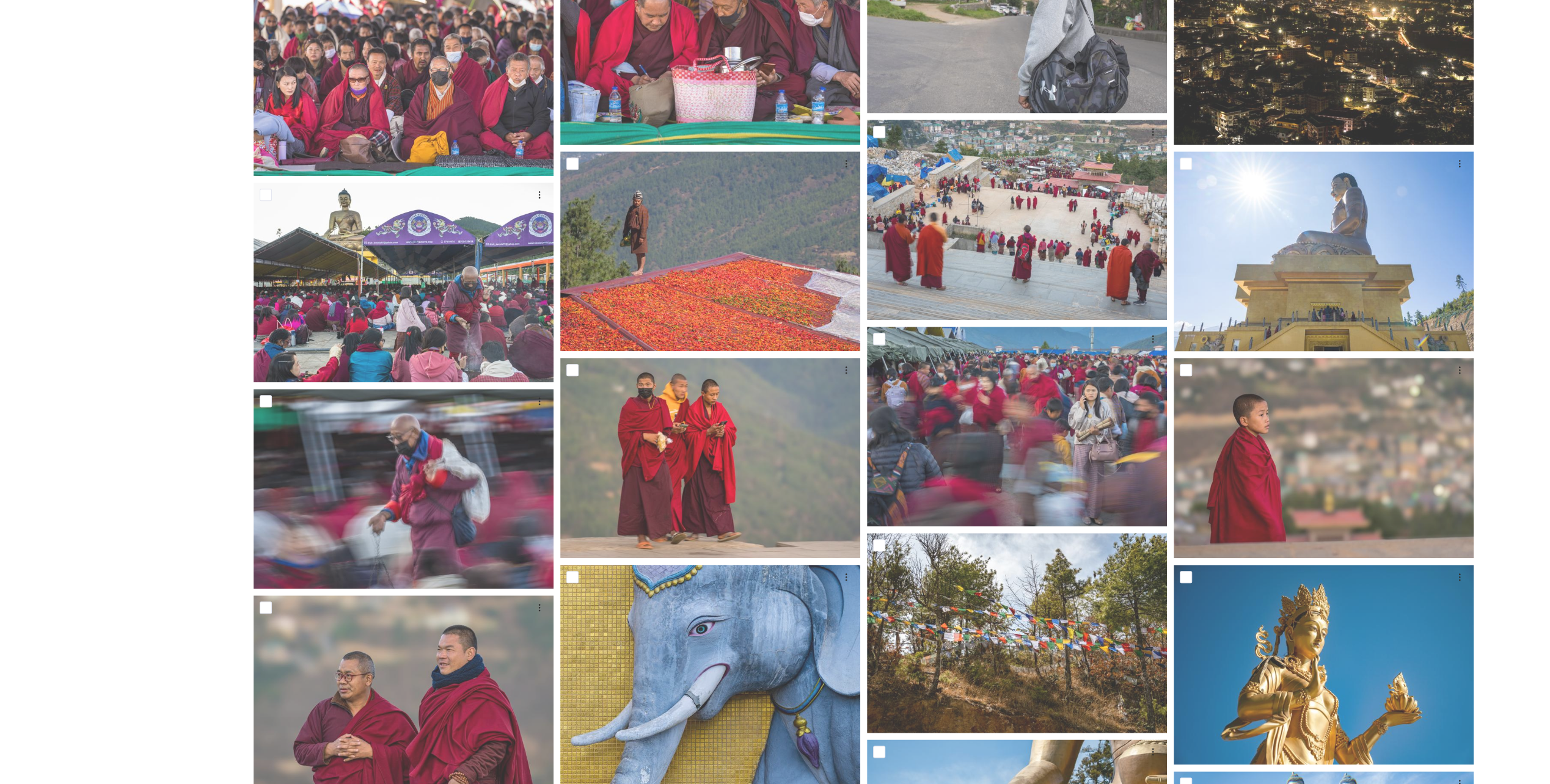
scroll to position [0, 0]
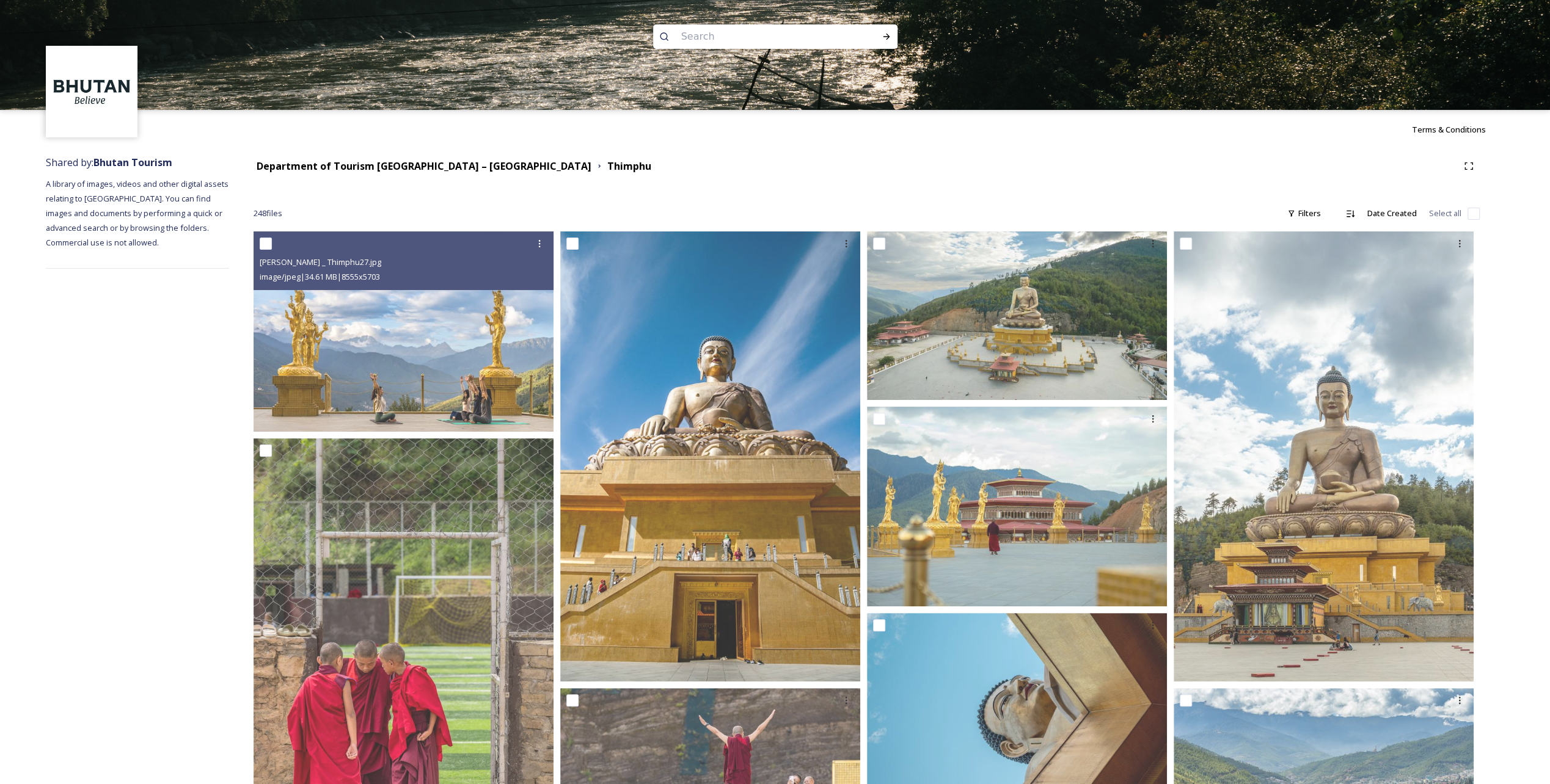
click at [769, 37] on input at bounding box center [759, 36] width 167 height 27
type input "Lungchutse"
click at [893, 37] on div "Run Search" at bounding box center [886, 36] width 22 height 22
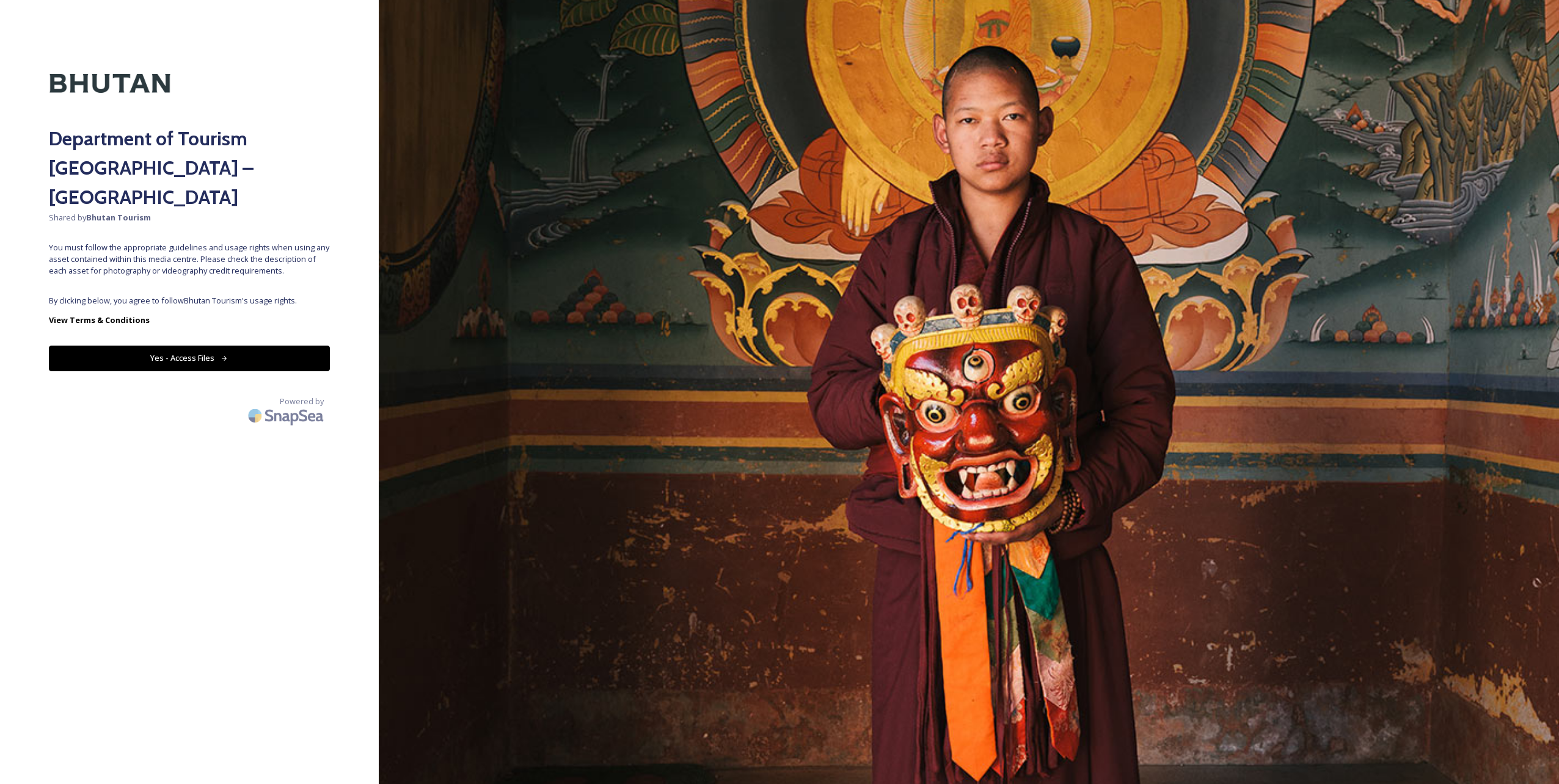
click at [182, 346] on button "Yes - Access Files" at bounding box center [190, 358] width 281 height 25
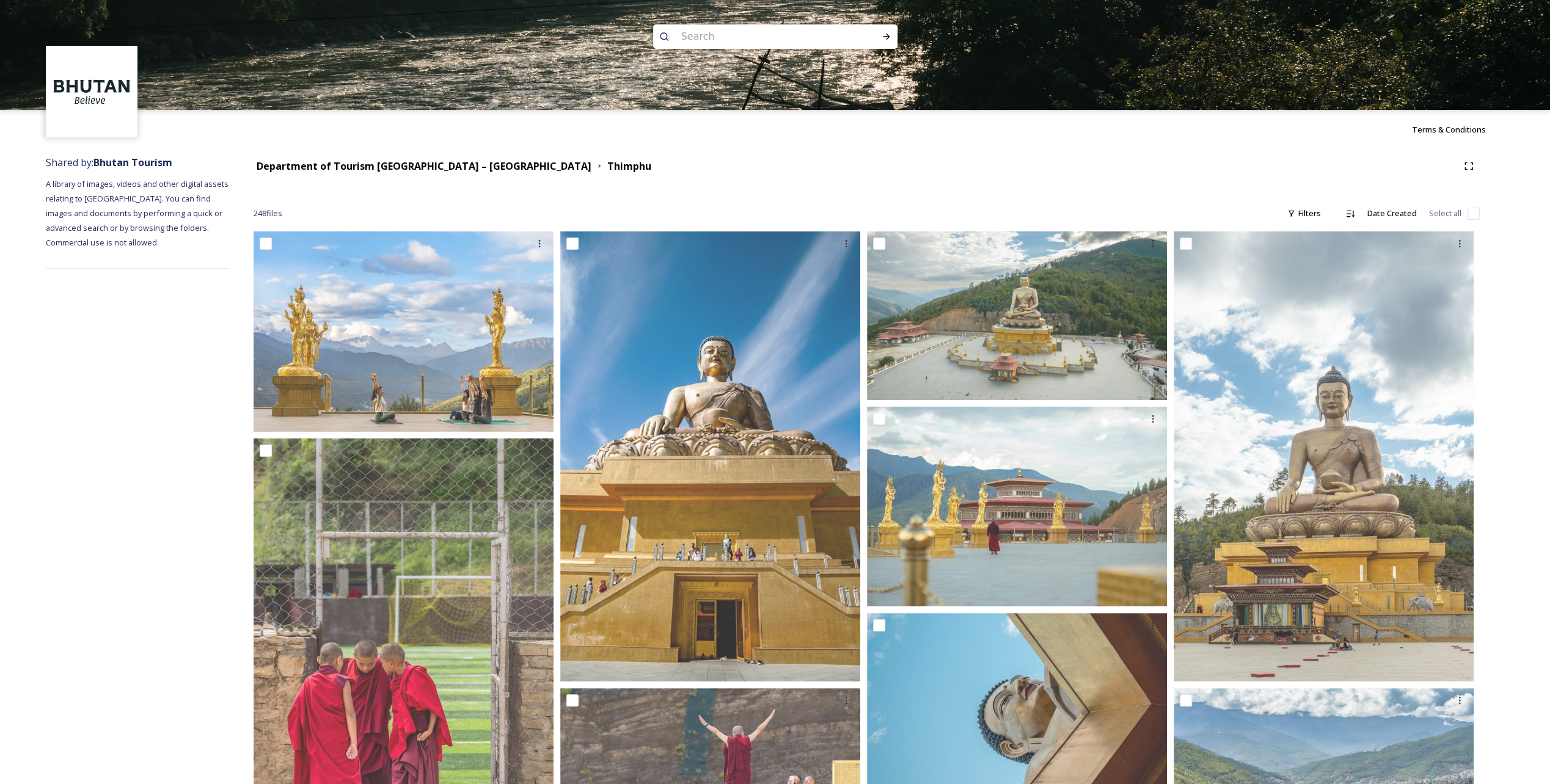
click at [740, 47] on input at bounding box center [759, 36] width 167 height 27
type input "Chele La pass"
click at [882, 38] on icon at bounding box center [886, 36] width 10 height 10
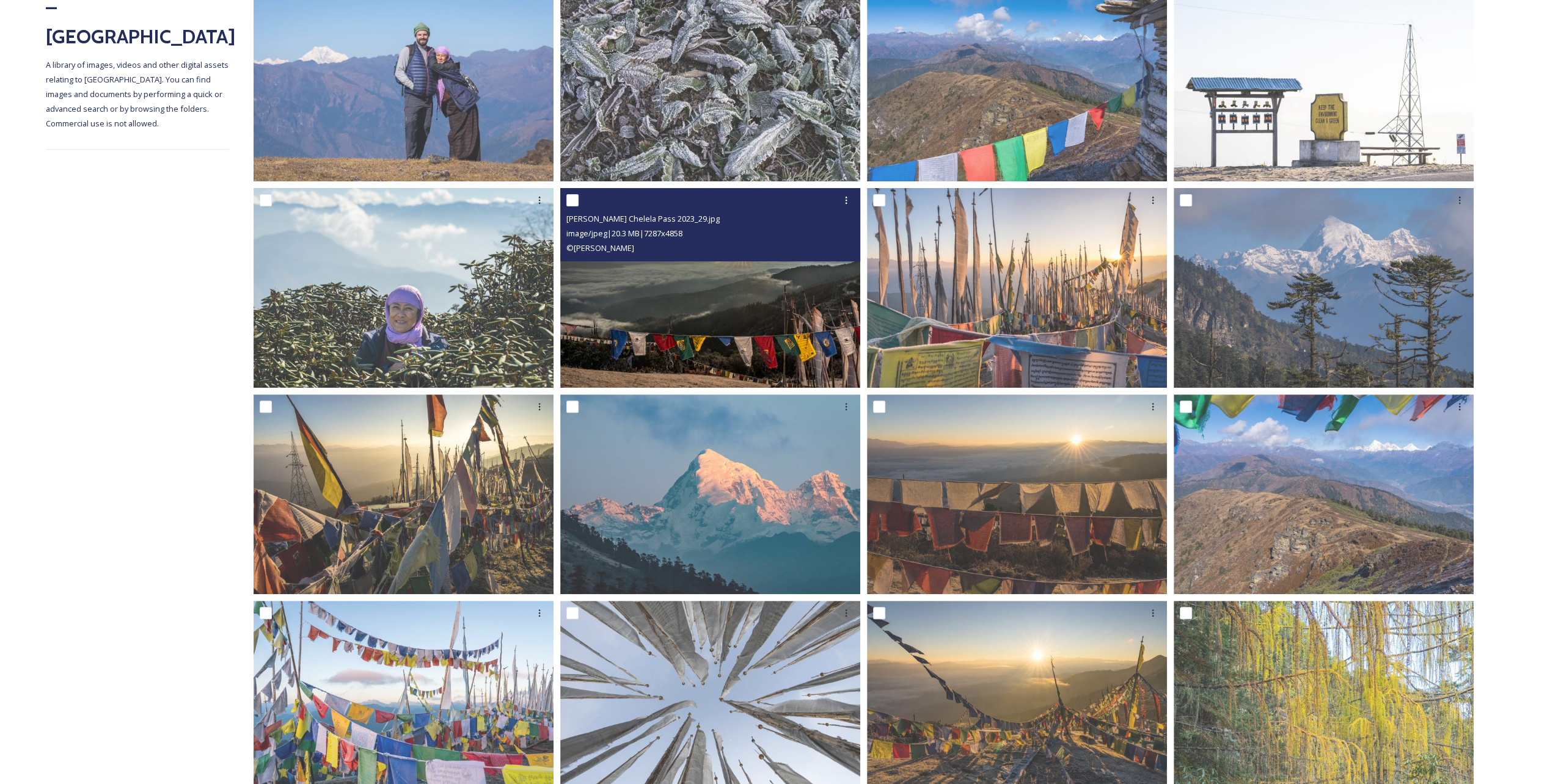
scroll to position [305, 0]
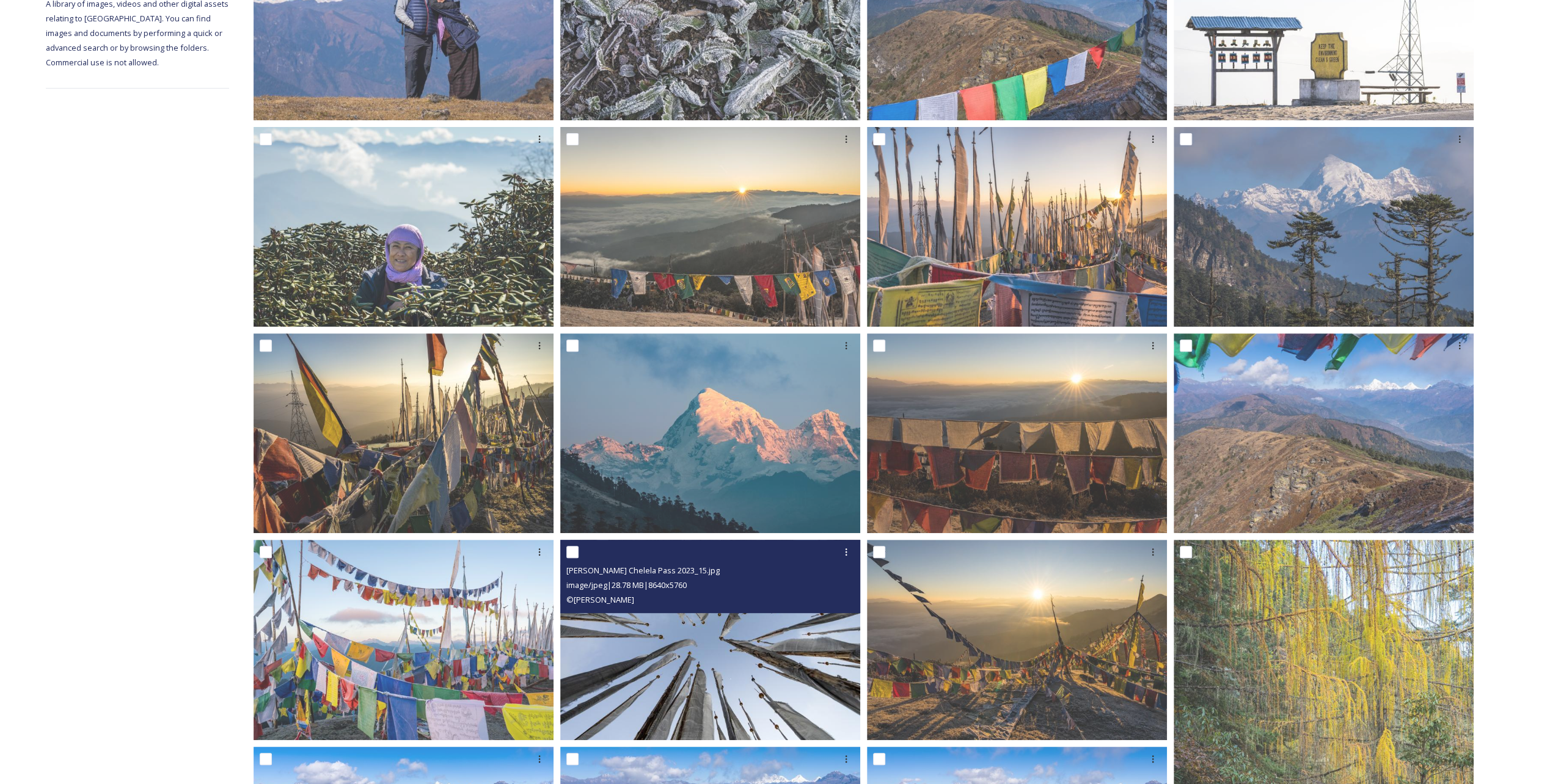
click at [742, 660] on img at bounding box center [710, 640] width 300 height 200
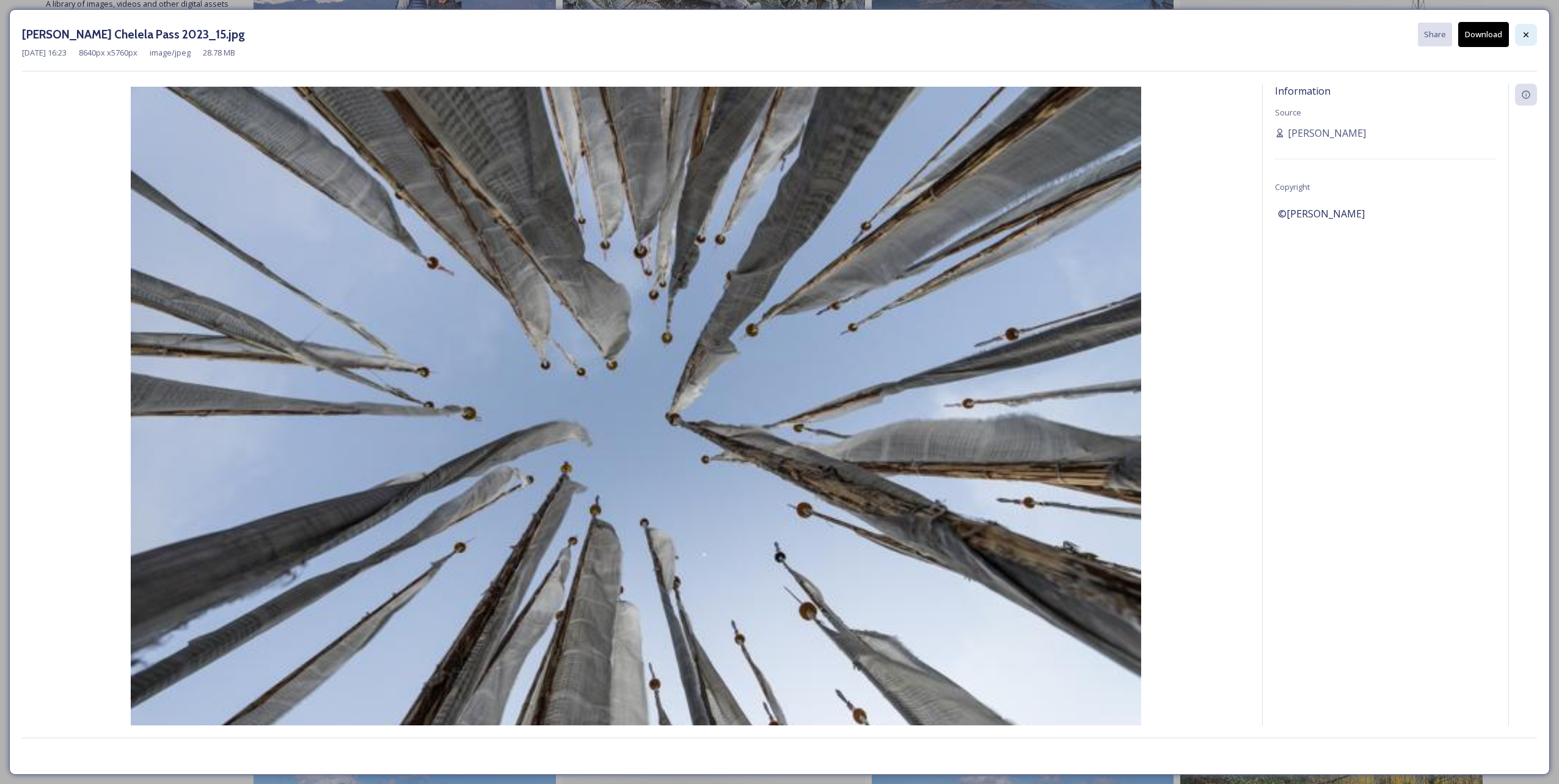
click at [1534, 28] on div at bounding box center [1526, 34] width 22 height 22
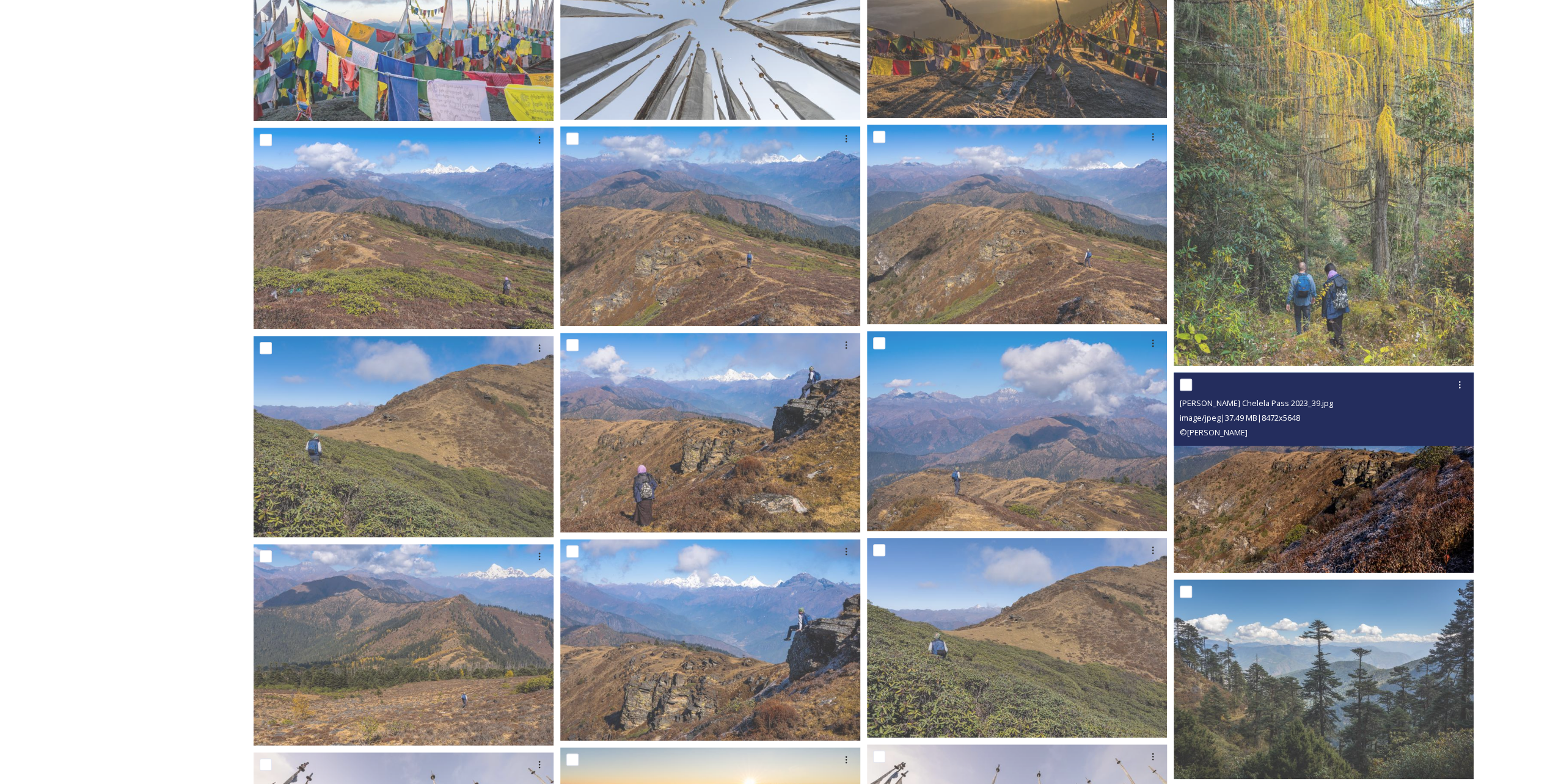
scroll to position [1039, 0]
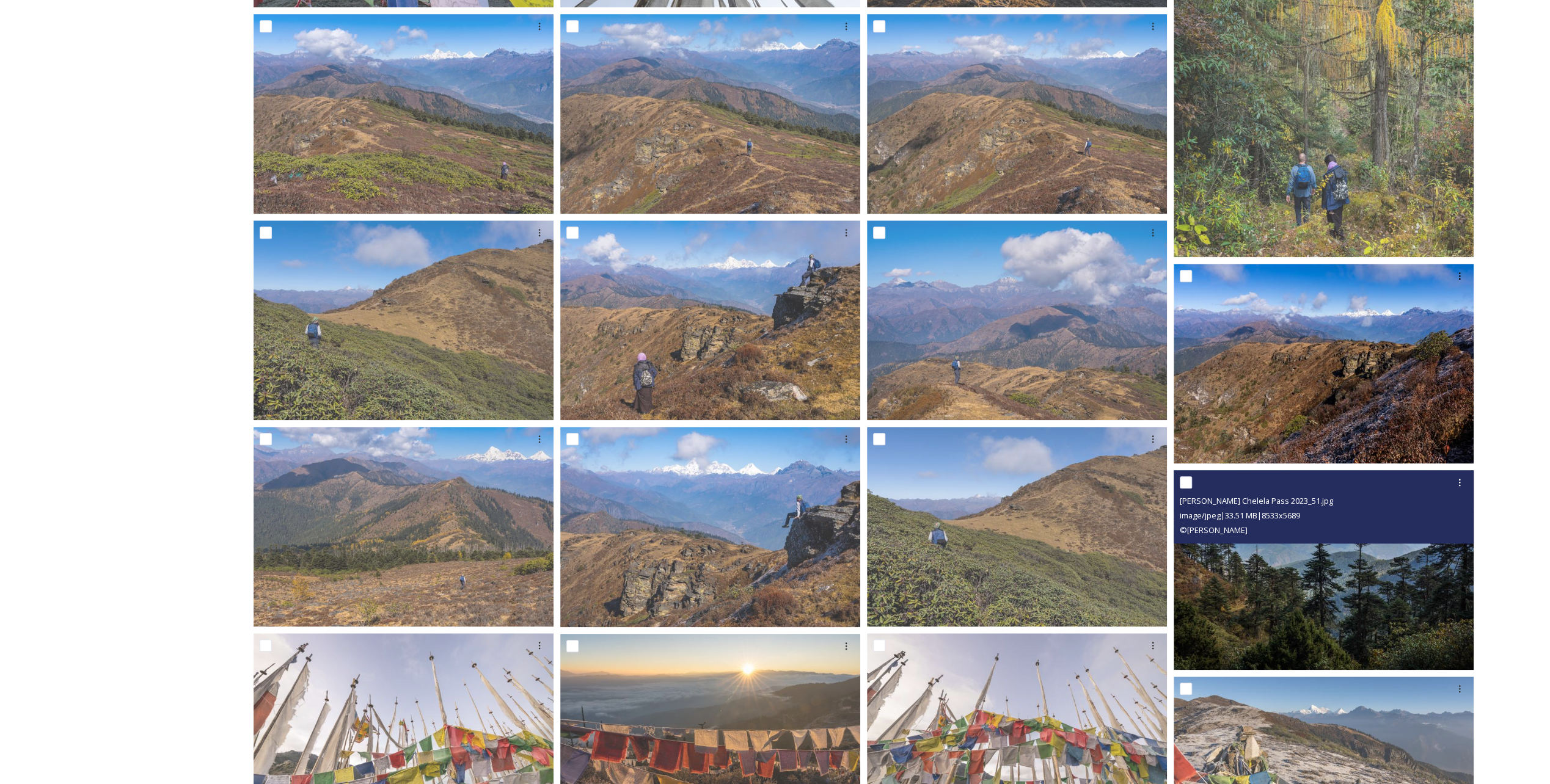
click at [1295, 581] on img at bounding box center [1323, 570] width 300 height 200
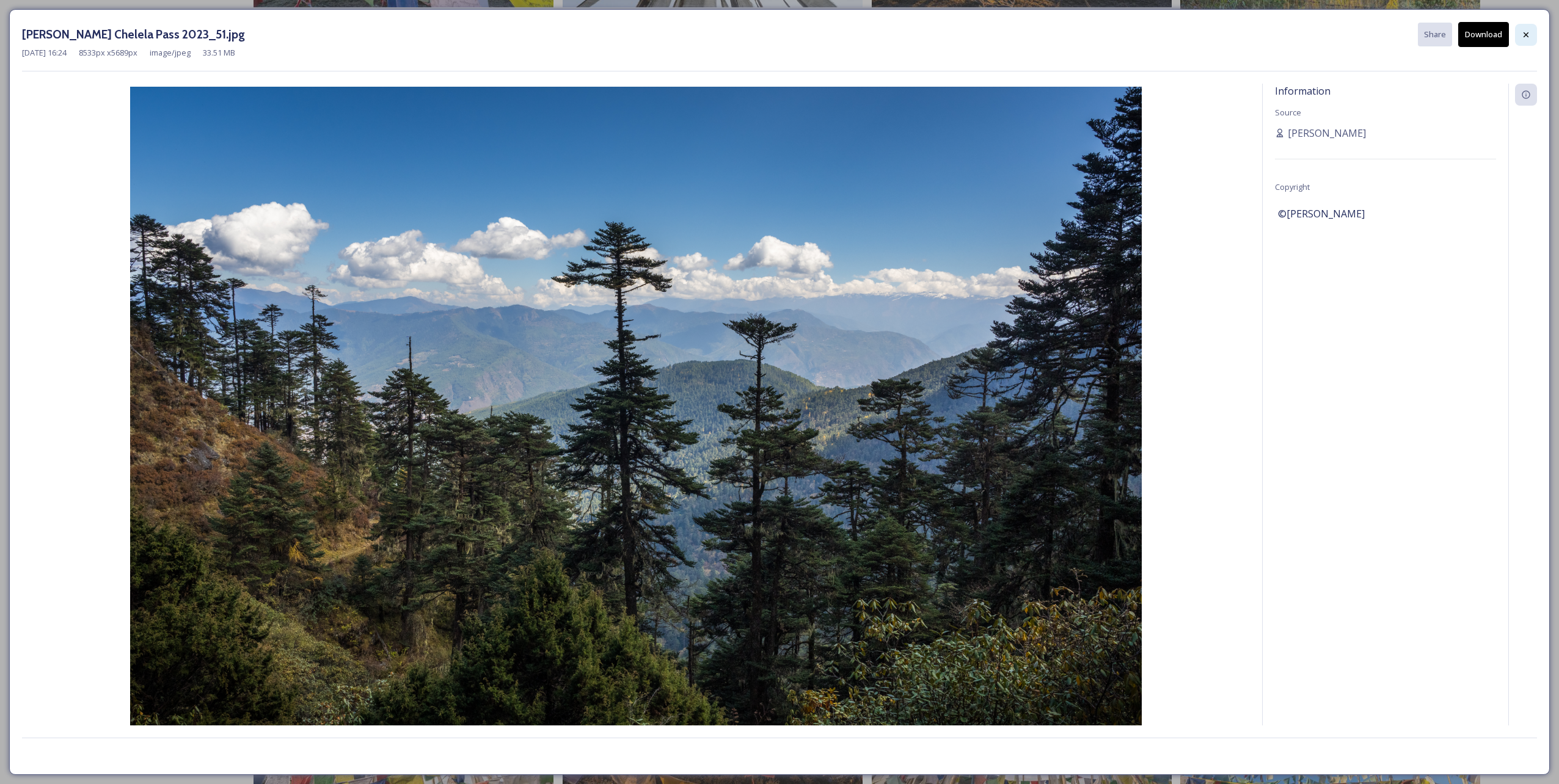
click at [1524, 34] on icon at bounding box center [1526, 34] width 10 height 10
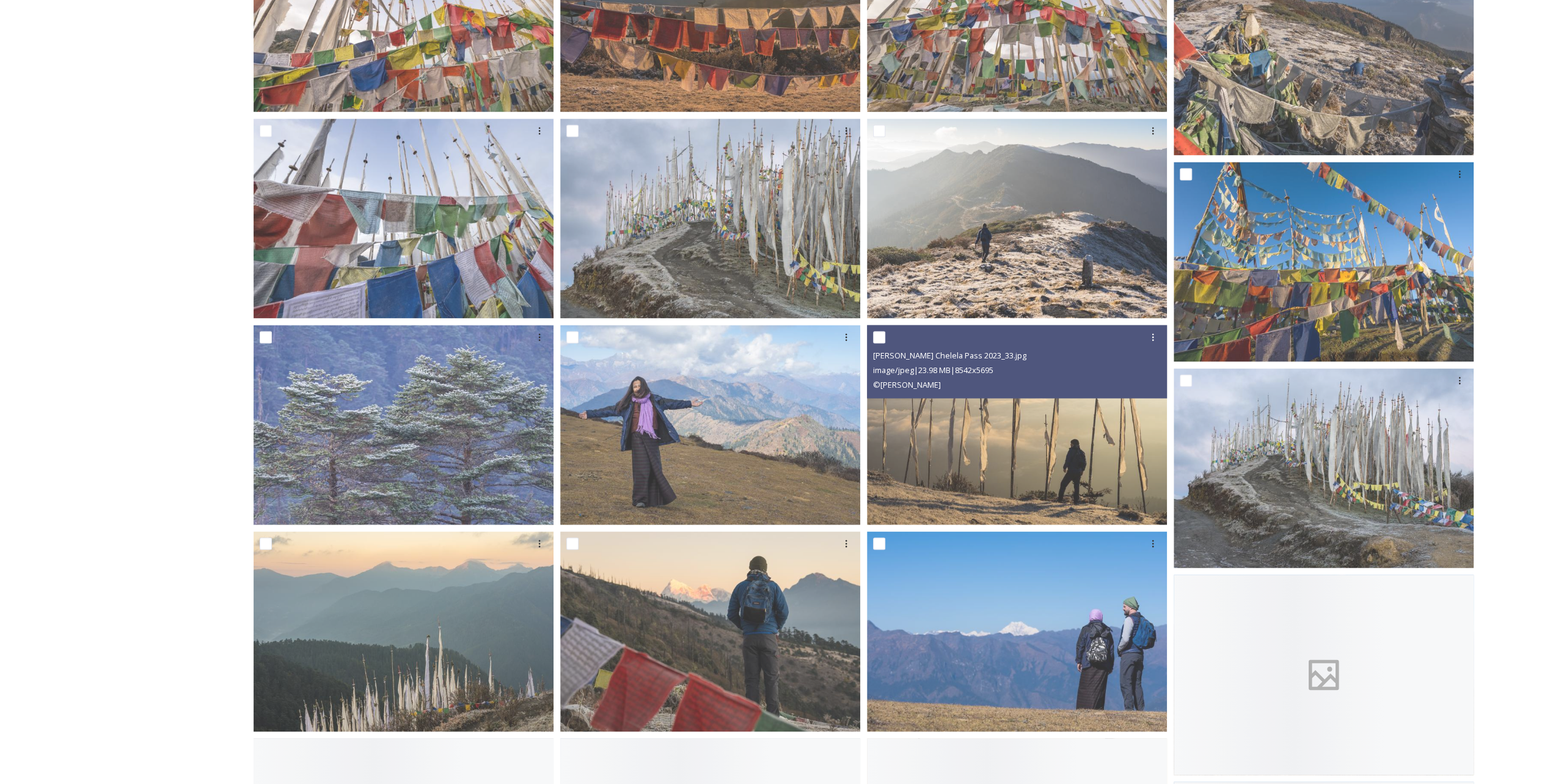
scroll to position [1771, 0]
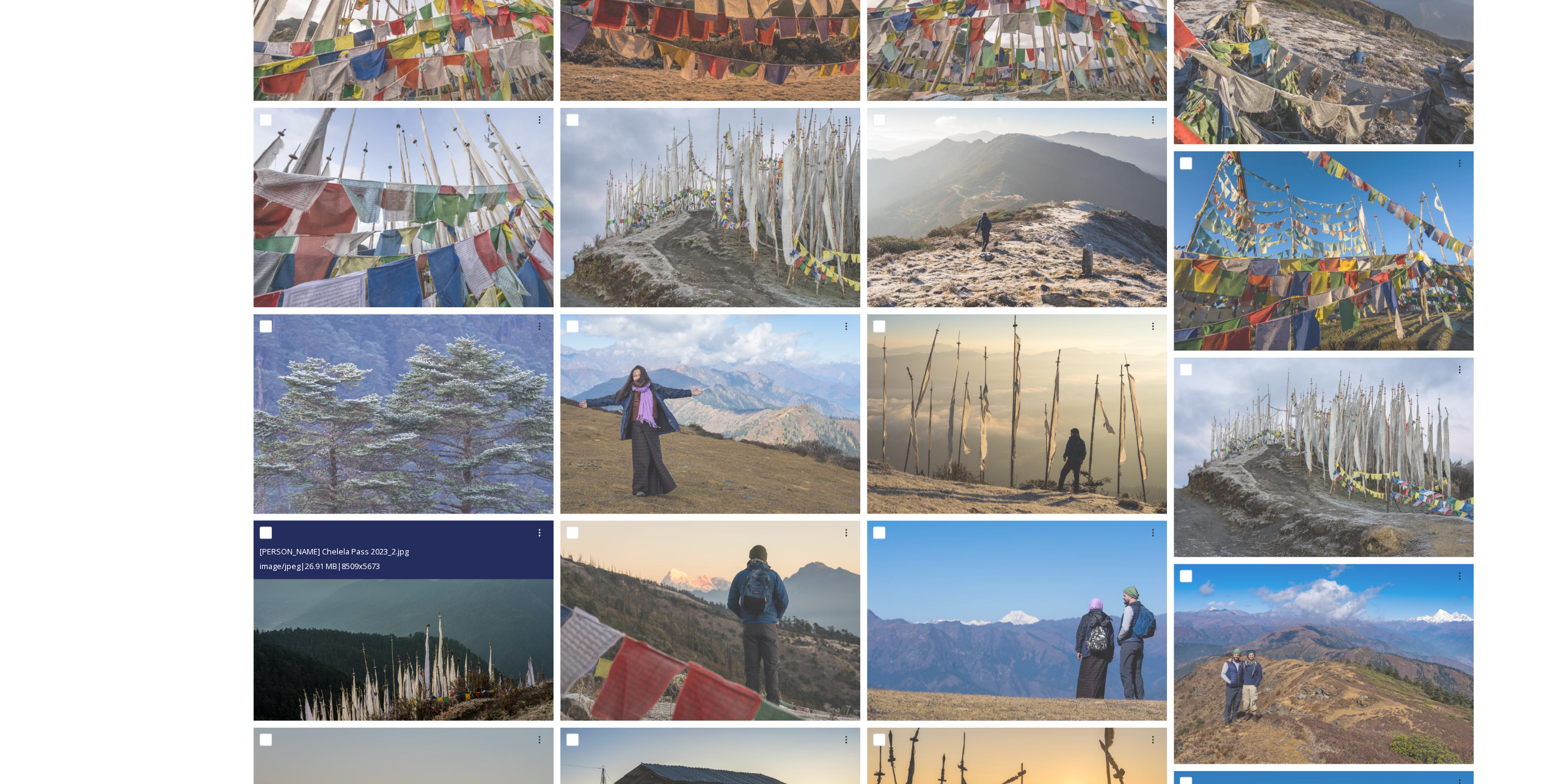
click at [405, 609] on img at bounding box center [403, 620] width 300 height 200
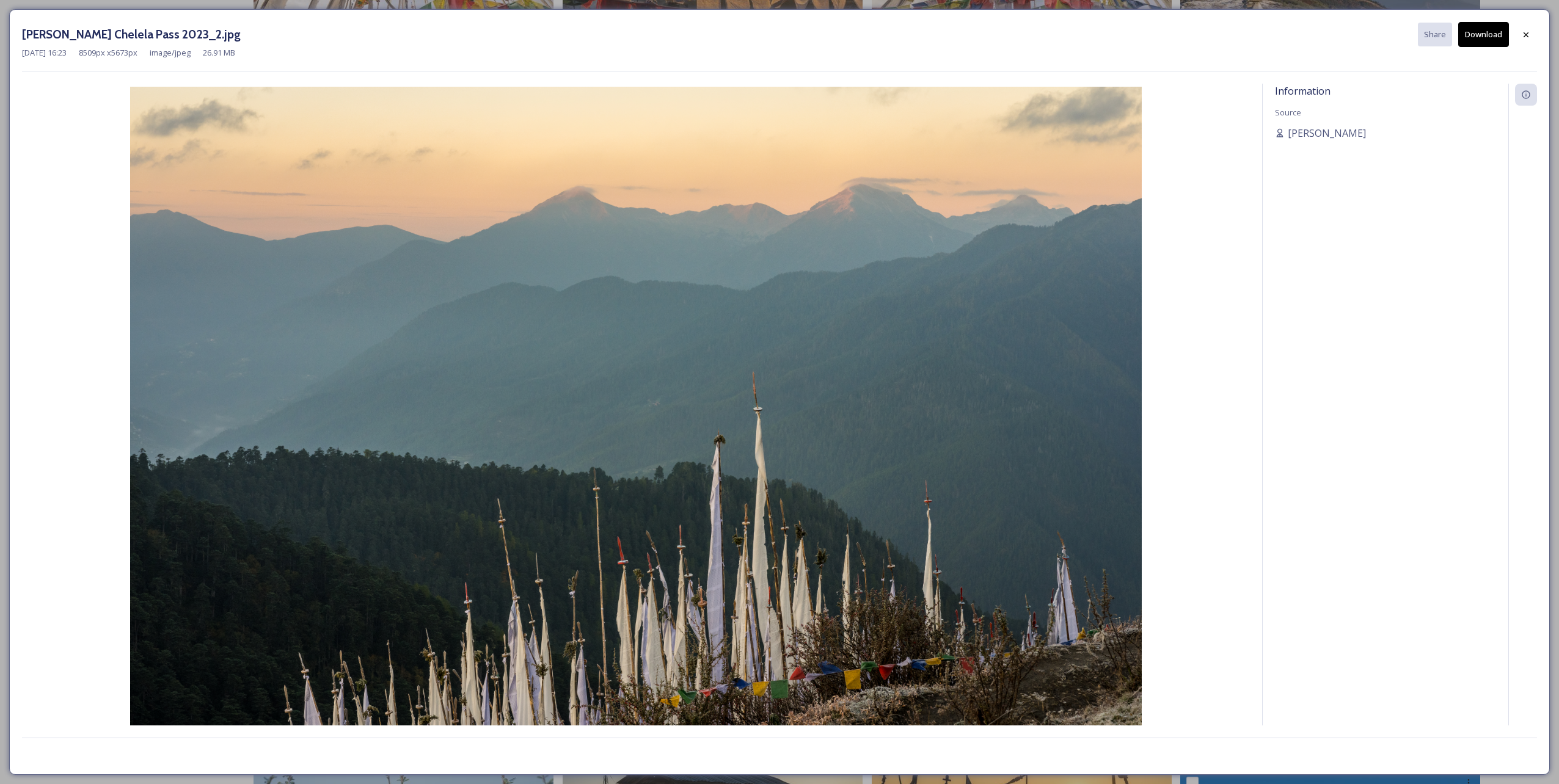
click at [1495, 35] on button "Download" at bounding box center [1484, 34] width 51 height 25
click at [1528, 24] on div at bounding box center [1526, 34] width 22 height 22
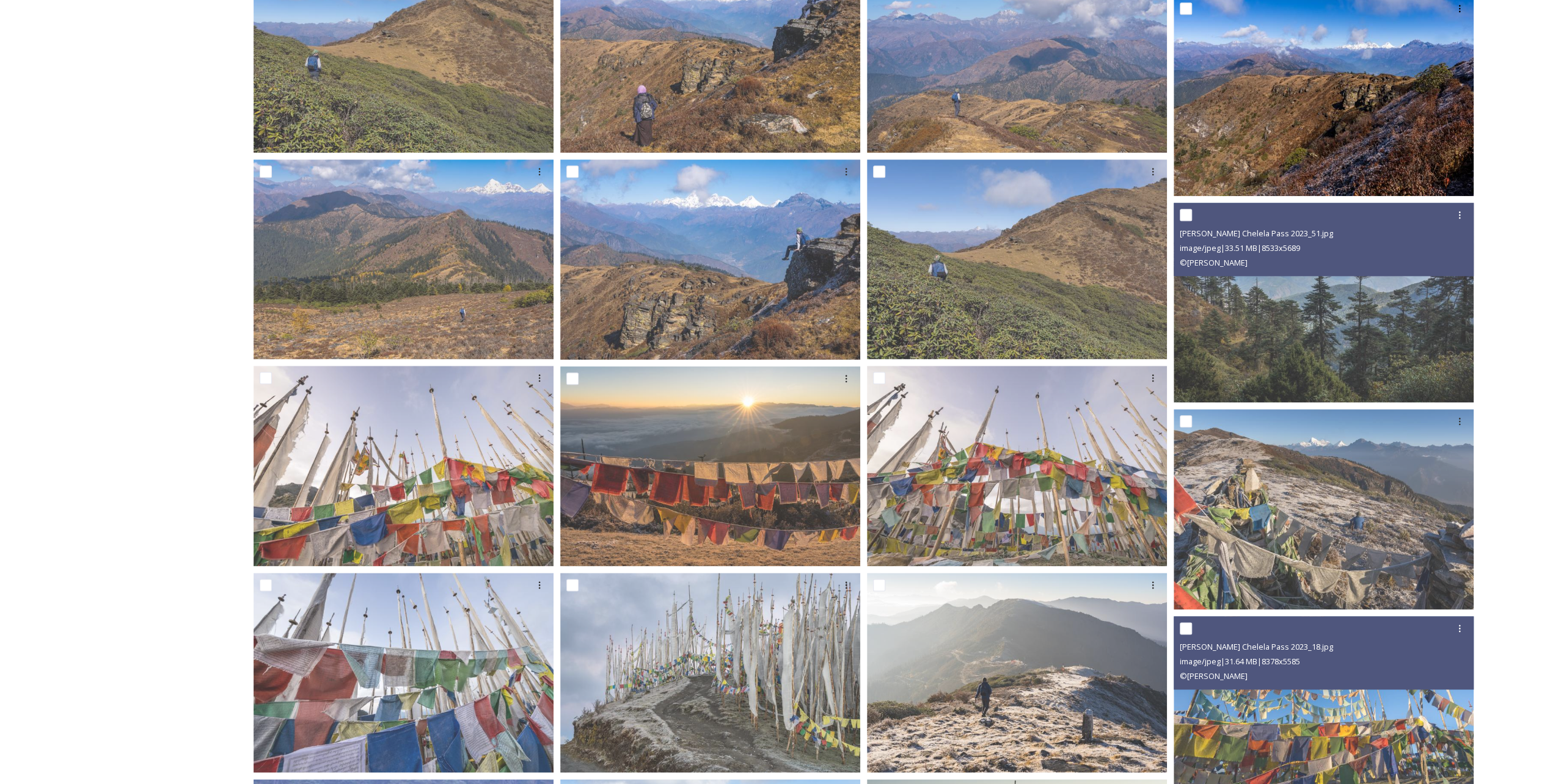
scroll to position [1298, 0]
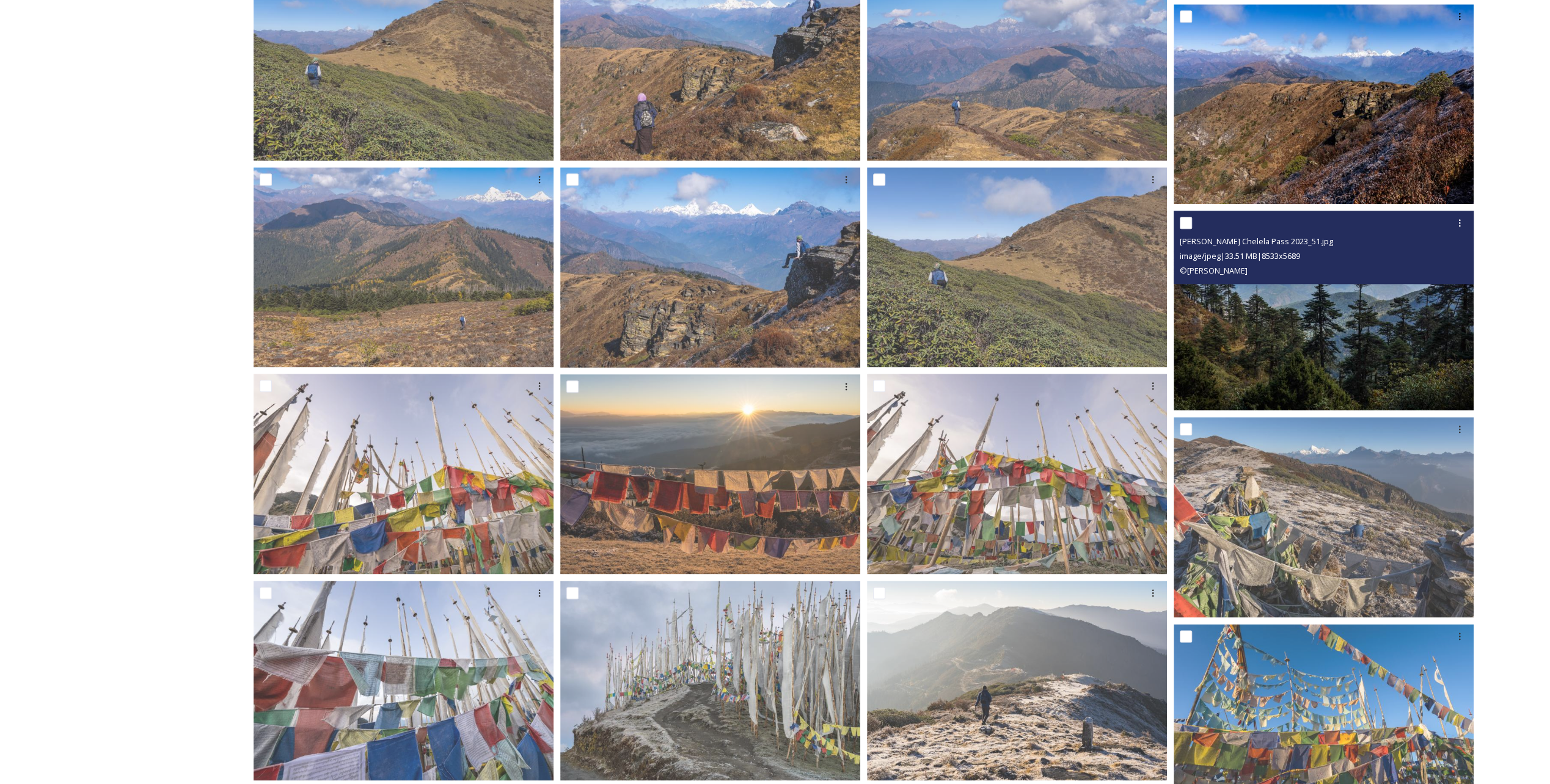
click at [1316, 311] on img at bounding box center [1323, 311] width 300 height 200
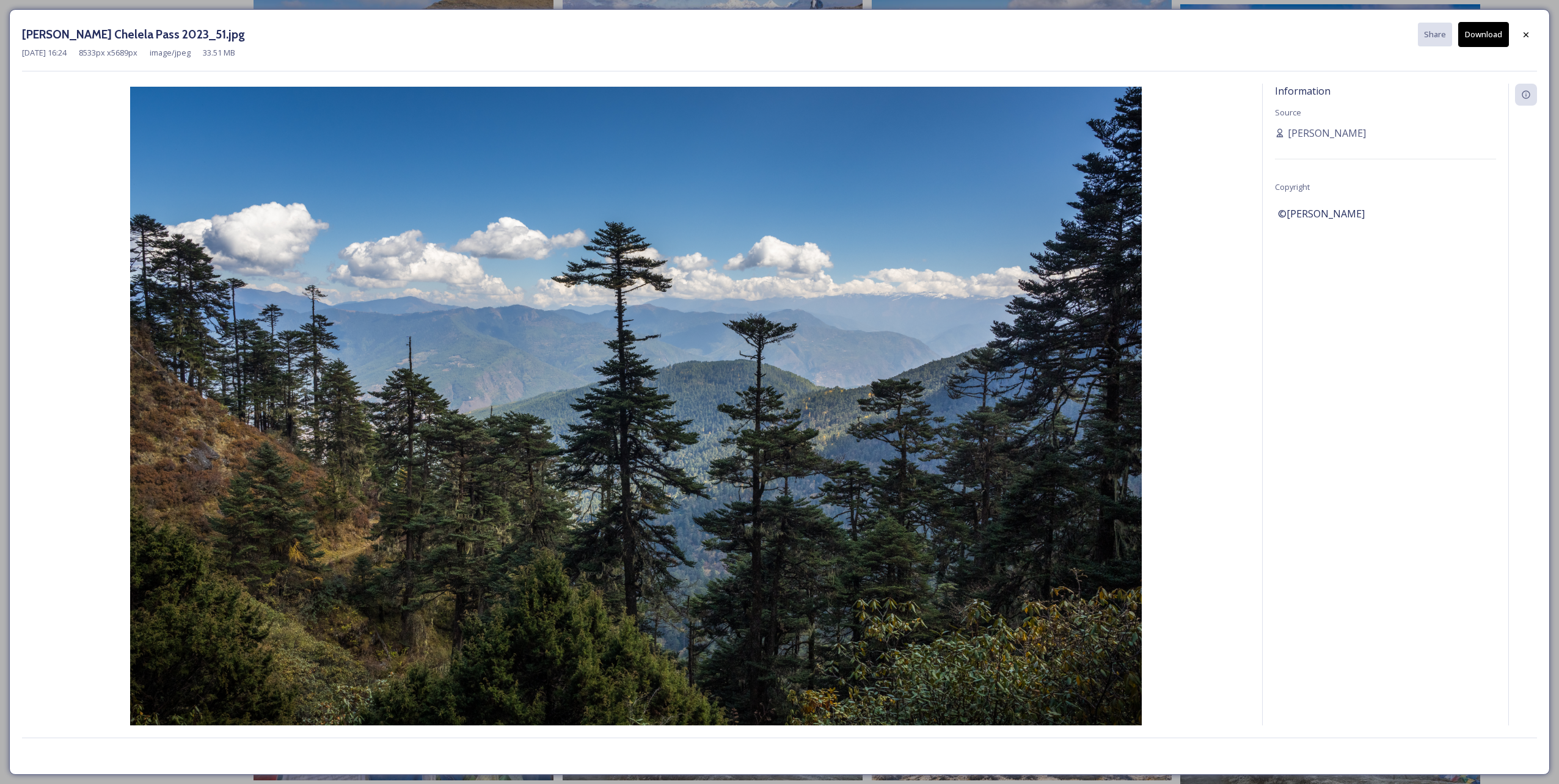
click at [1487, 29] on button "Download" at bounding box center [1484, 34] width 51 height 25
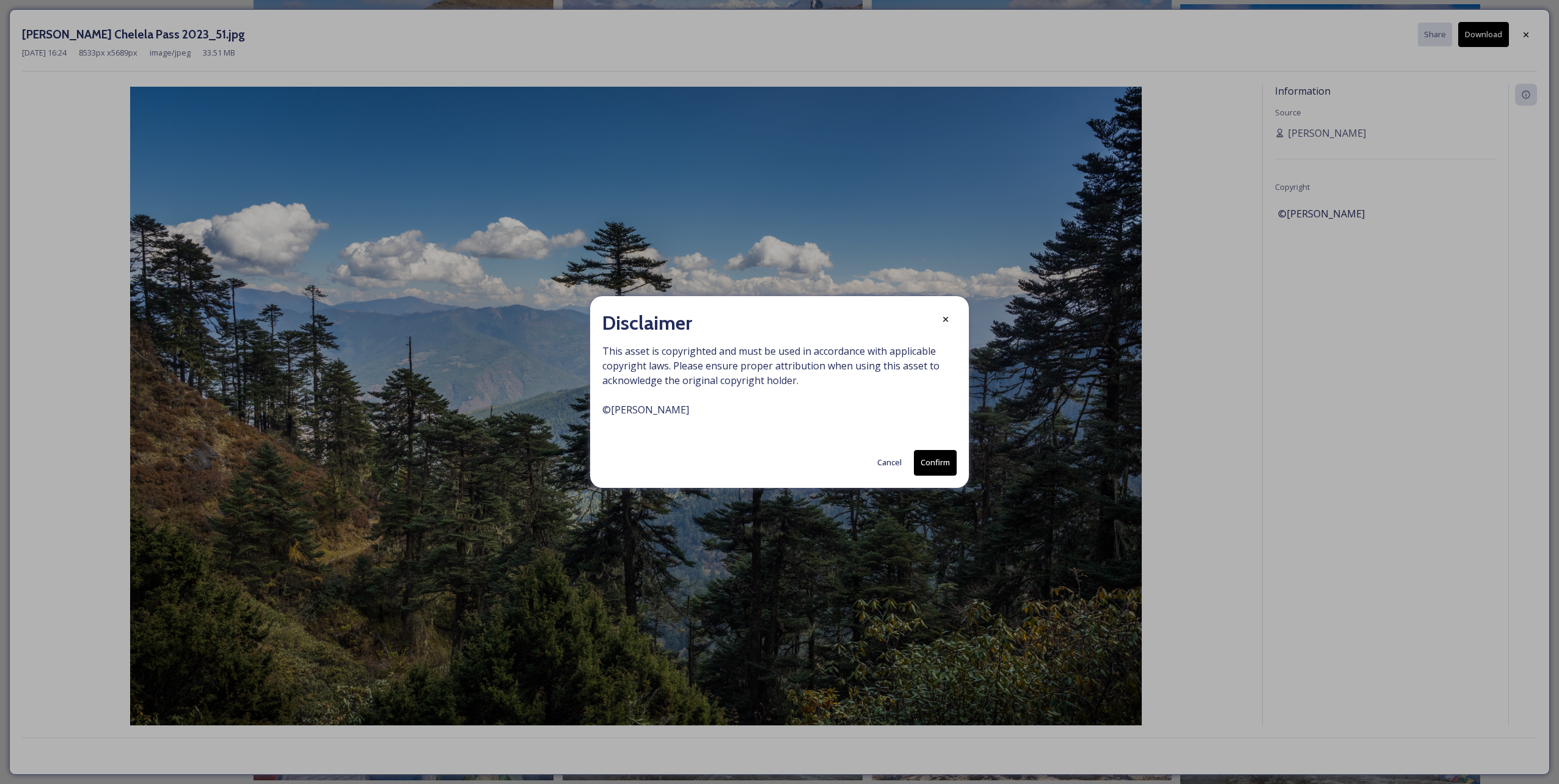
click at [933, 468] on button "Confirm" at bounding box center [935, 462] width 43 height 25
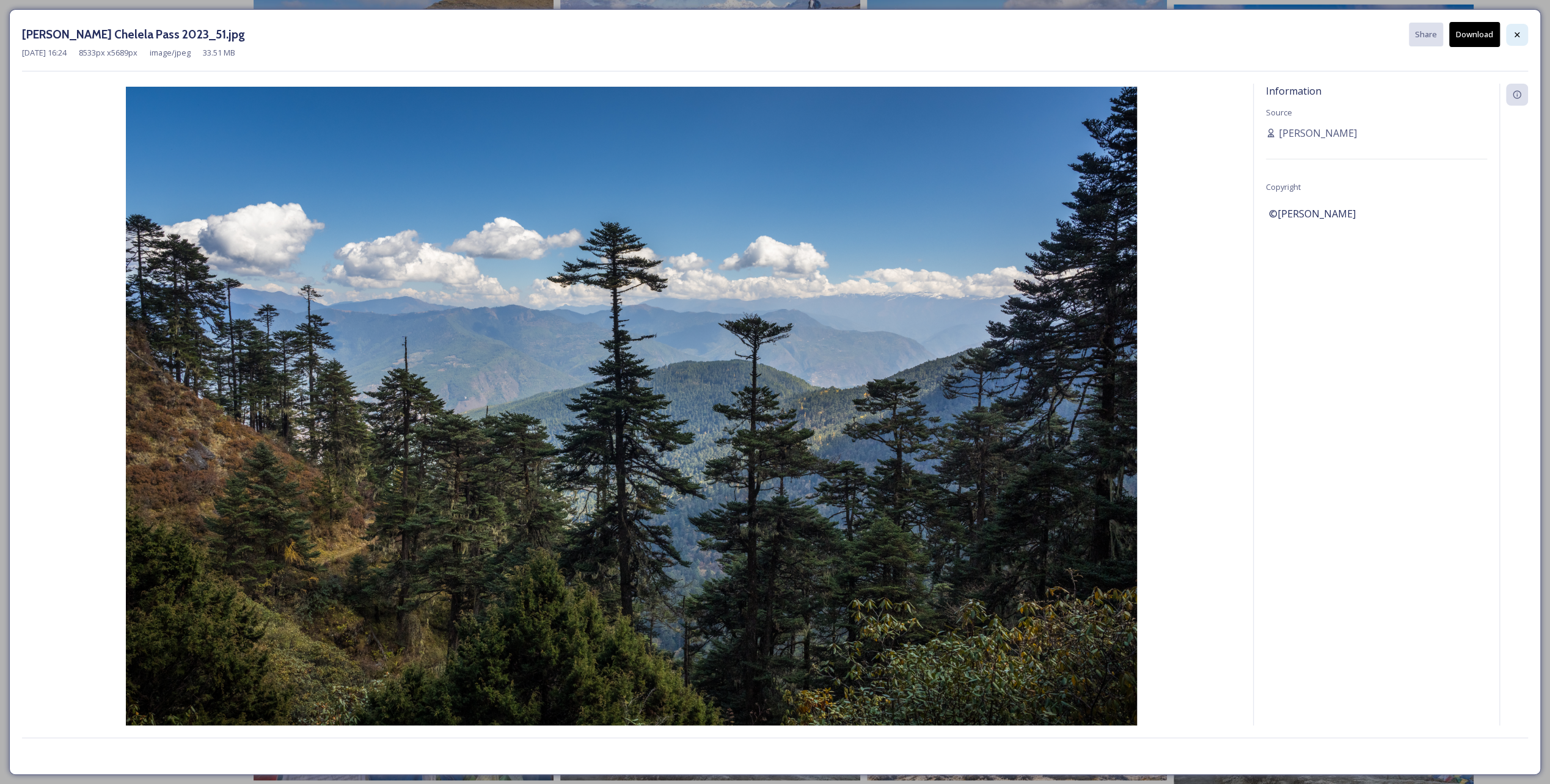
click at [1516, 30] on icon at bounding box center [1517, 34] width 10 height 10
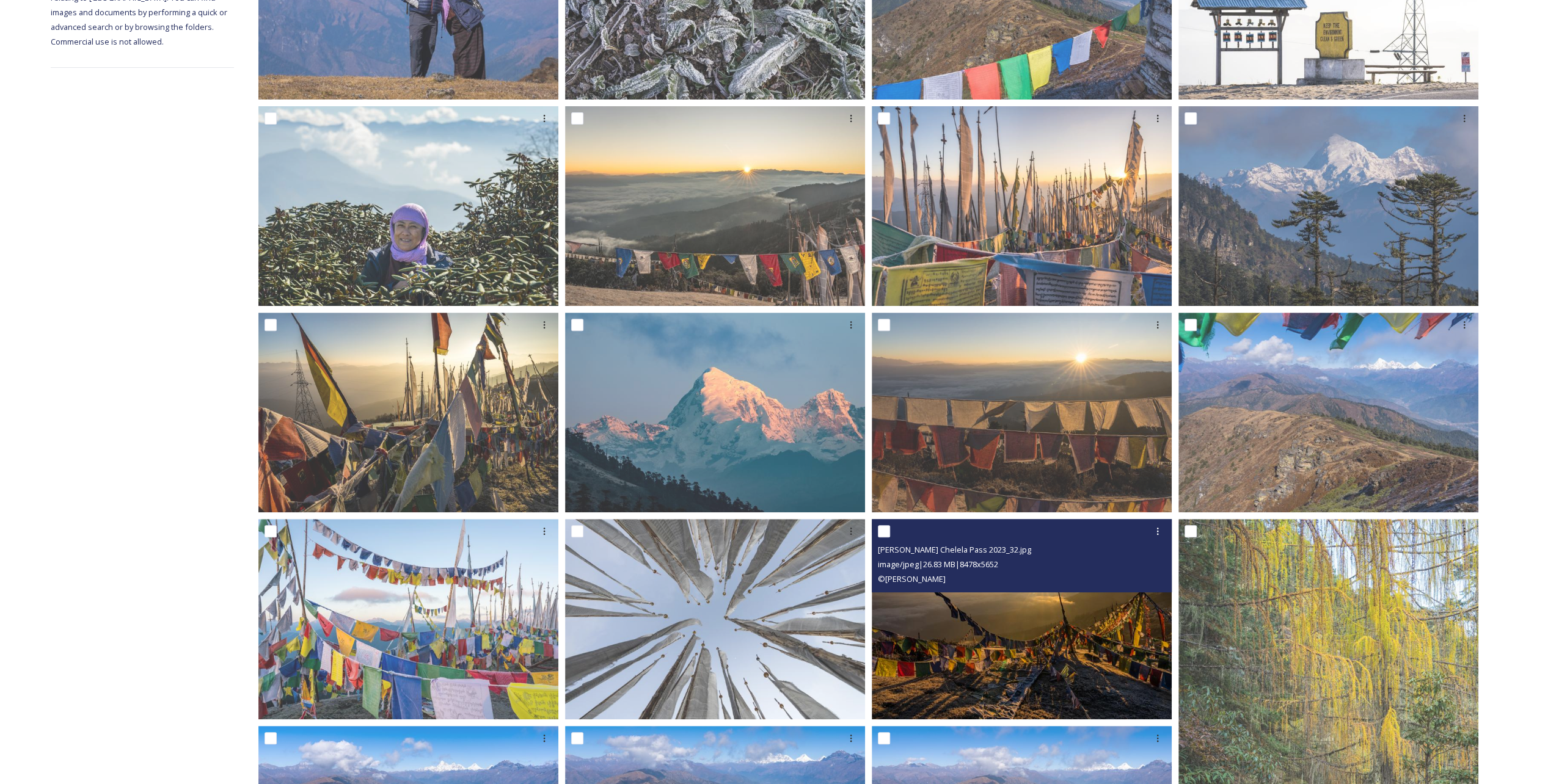
scroll to position [321, 0]
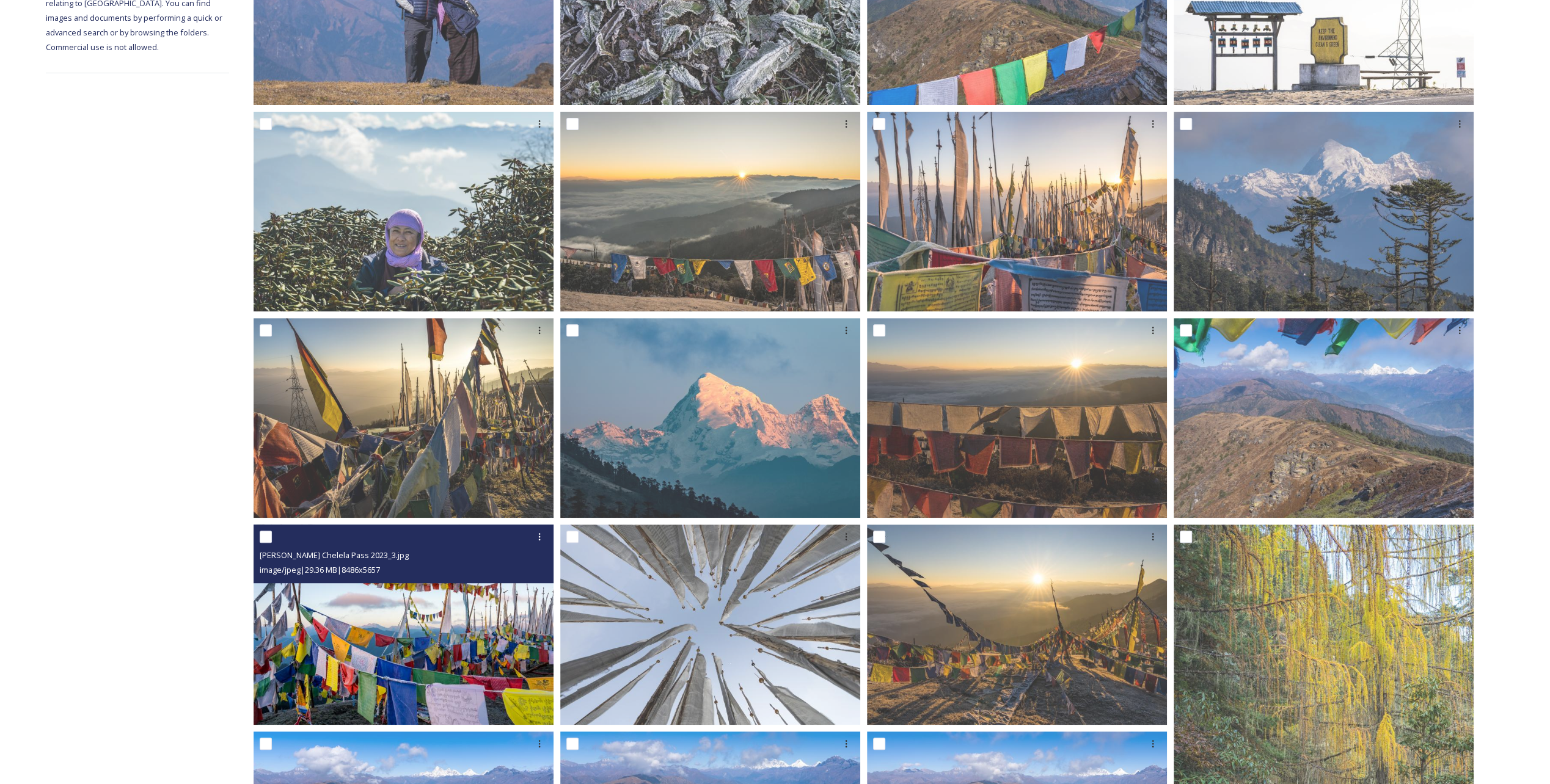
click at [439, 626] on img at bounding box center [403, 624] width 300 height 200
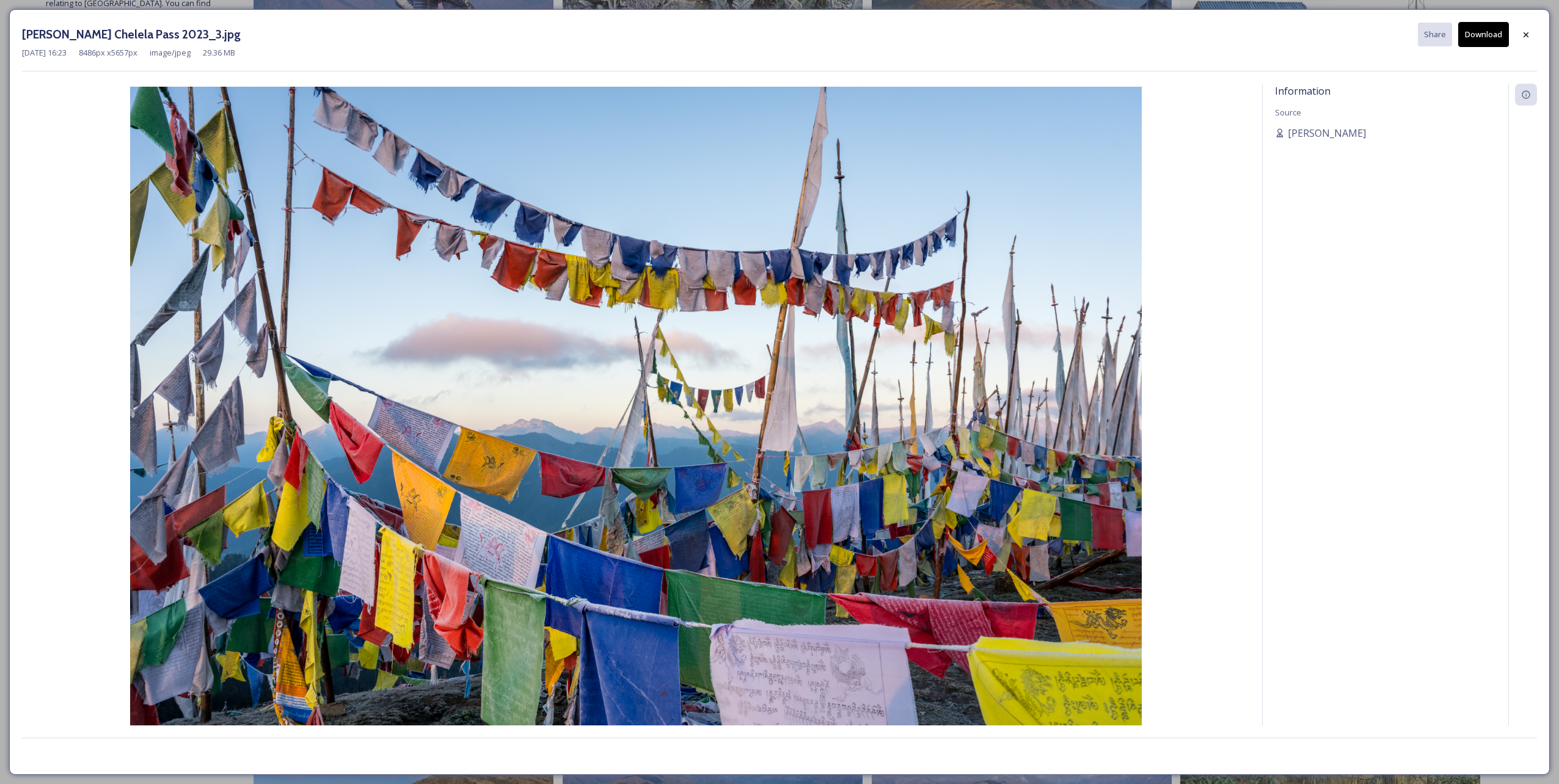
click at [1483, 36] on button "Download" at bounding box center [1484, 34] width 51 height 25
